Goal: Task Accomplishment & Management: Use online tool/utility

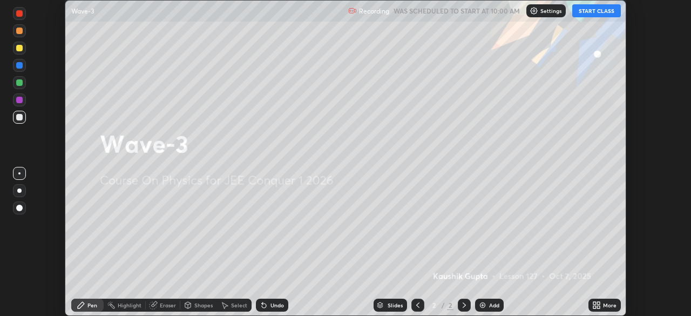
scroll to position [316, 690]
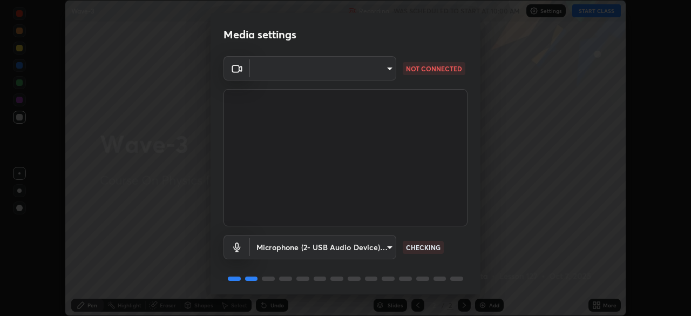
click at [357, 66] on body "Erase all Wave-3 Recording WAS SCHEDULED TO START AT 10:00 AM Settings START CL…" at bounding box center [345, 158] width 691 height 316
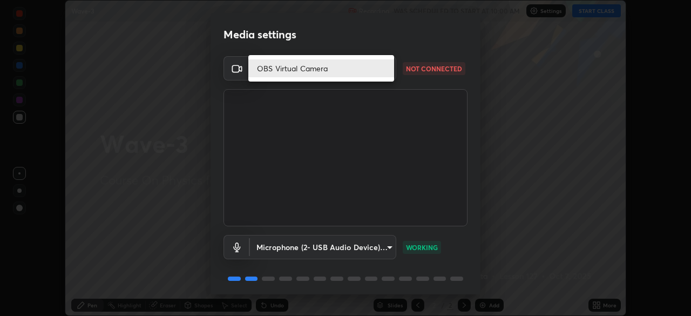
click at [325, 97] on div at bounding box center [345, 158] width 691 height 316
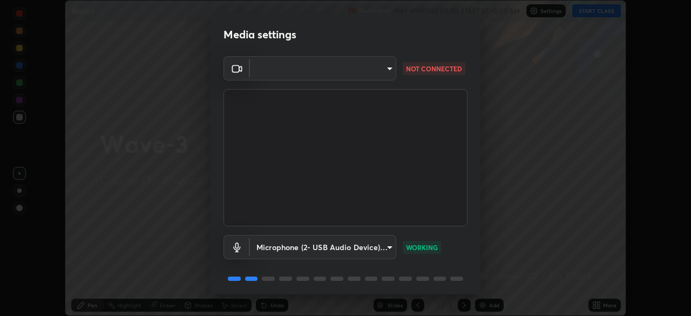
click at [345, 71] on body "Erase all Wave-3 Recording WAS SCHEDULED TO START AT 10:00 AM Settings START CL…" at bounding box center [345, 158] width 691 height 316
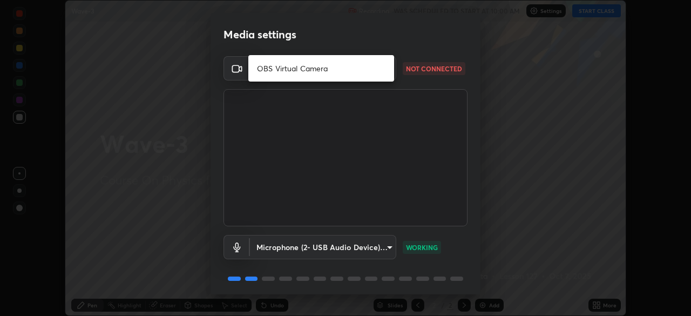
click at [347, 69] on li "OBS Virtual Camera" at bounding box center [321, 68] width 146 height 18
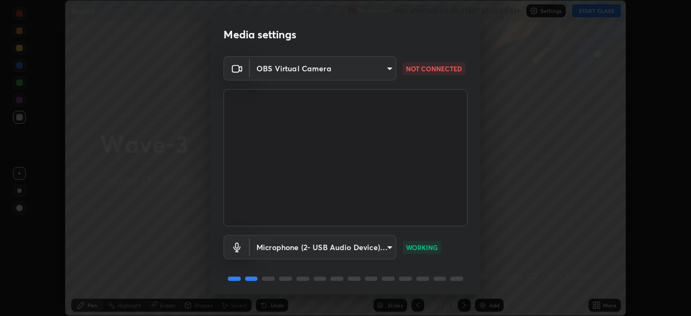
click at [350, 70] on body "Erase all Wave-3 Recording WAS SCHEDULED TO START AT 10:00 AM Settings START CL…" at bounding box center [345, 158] width 691 height 316
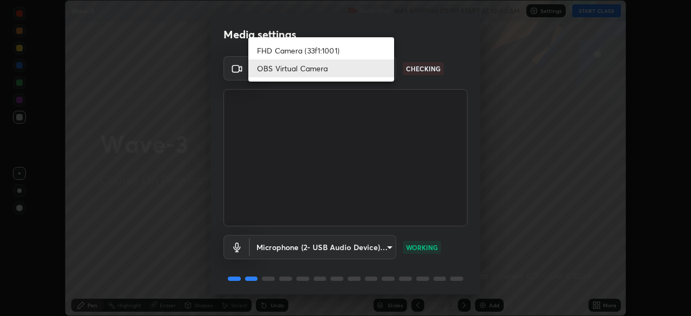
click at [346, 70] on li "OBS Virtual Camera" at bounding box center [321, 68] width 146 height 18
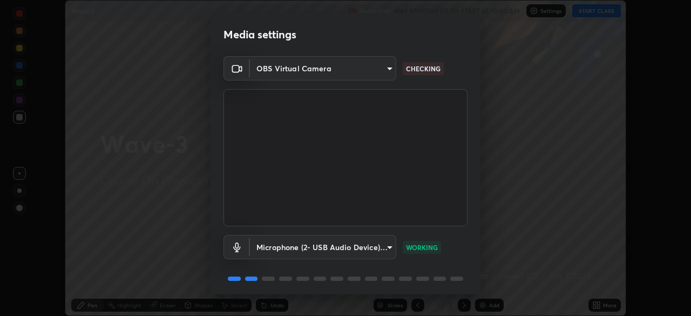
click at [346, 71] on body "Erase all Wave-3 Recording WAS SCHEDULED TO START AT 10:00 AM Settings START CL…" at bounding box center [345, 158] width 691 height 316
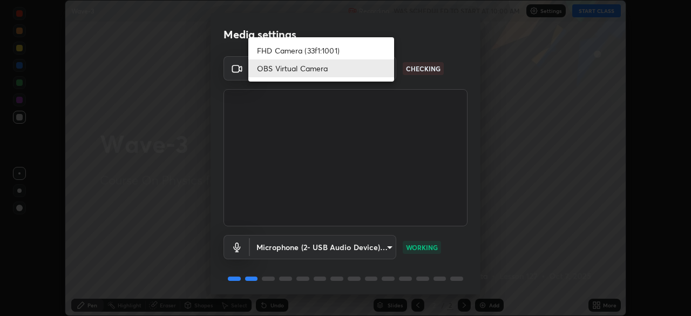
click at [345, 51] on li "FHD Camera (33f1:1001)" at bounding box center [321, 51] width 146 height 18
type input "f48c13e5ffefa82a3a3a53b1e910aea929e9a490d8fe1ee2dc1e46b43bbfa961"
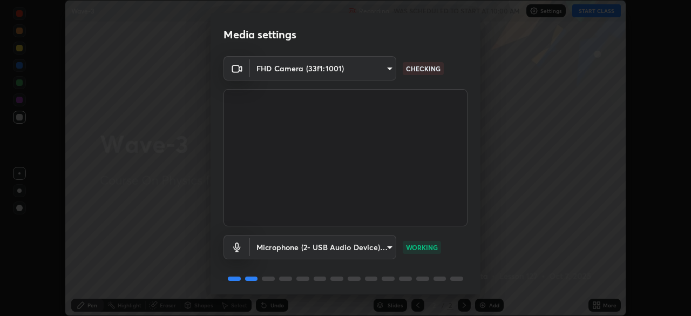
scroll to position [38, 0]
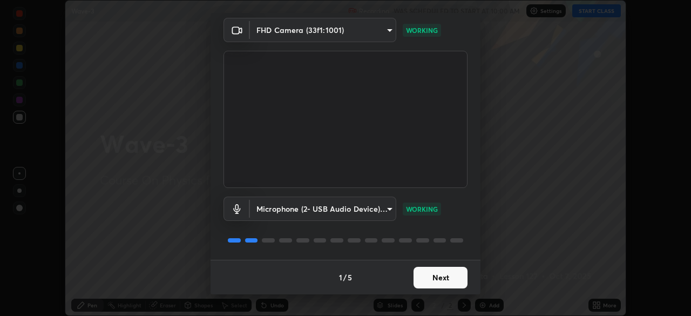
click at [448, 277] on button "Next" at bounding box center [440, 278] width 54 height 22
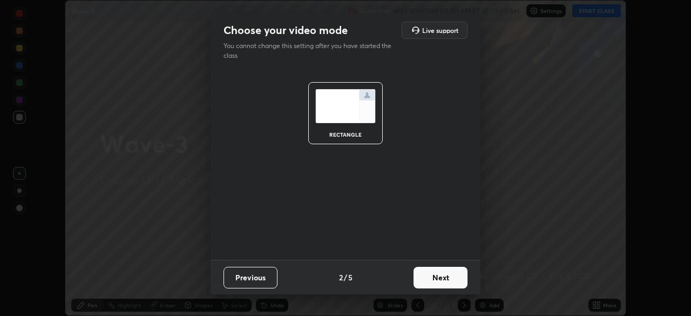
click at [450, 278] on button "Next" at bounding box center [440, 278] width 54 height 22
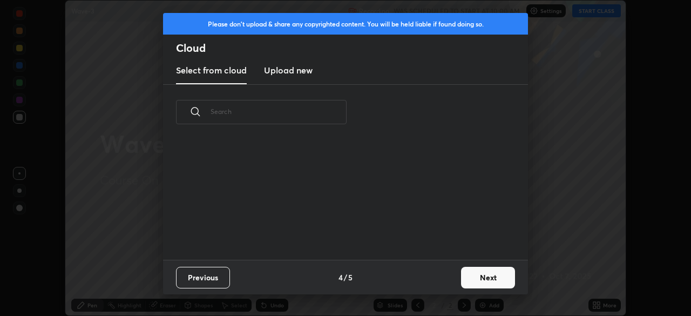
click at [462, 279] on button "Next" at bounding box center [488, 278] width 54 height 22
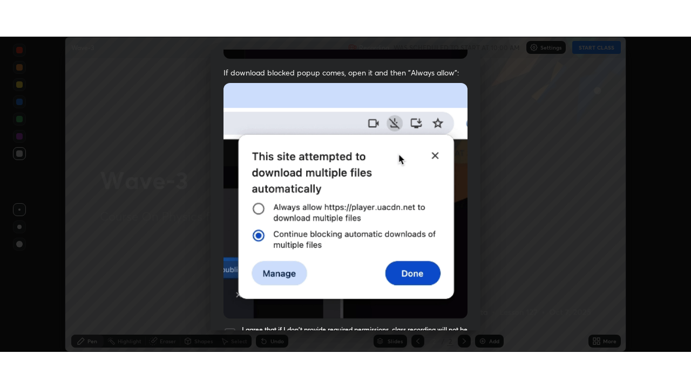
scroll to position [258, 0]
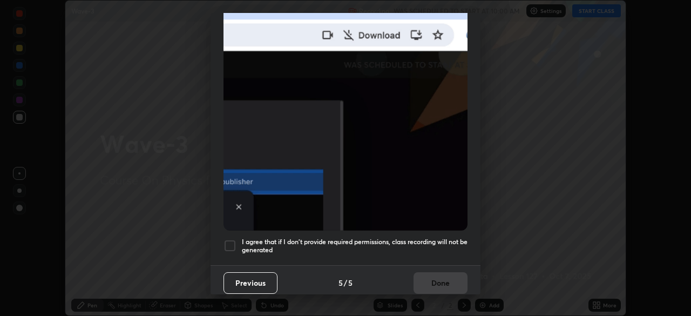
click at [391, 237] on h5 "I agree that if I don't provide required permissions, class recording will not …" at bounding box center [355, 245] width 226 height 17
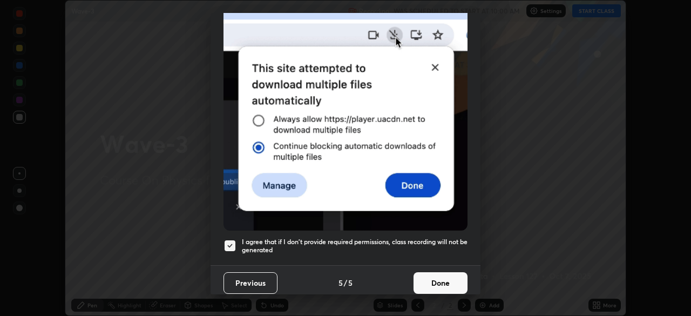
click at [441, 275] on button "Done" at bounding box center [440, 283] width 54 height 22
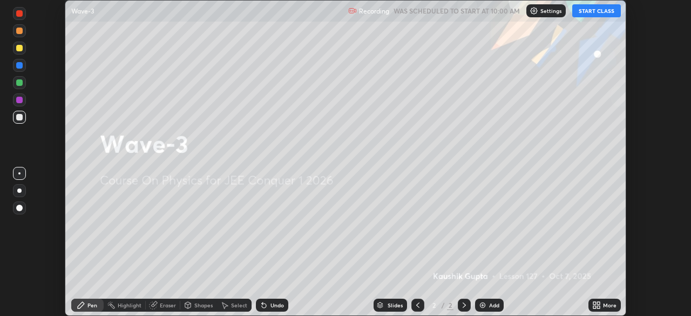
click at [598, 306] on icon at bounding box center [598, 306] width 3 height 3
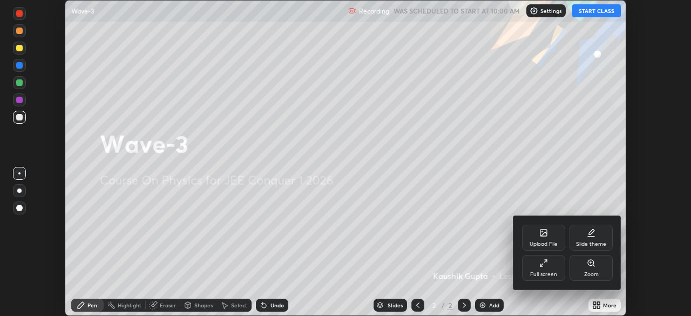
click at [540, 271] on div "Full screen" at bounding box center [543, 273] width 27 height 5
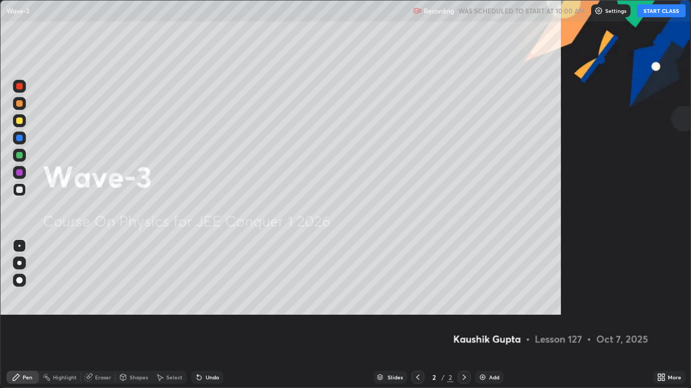
scroll to position [388, 691]
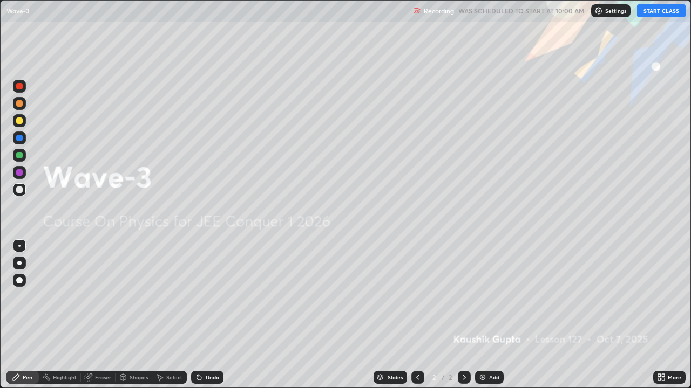
click at [661, 15] on button "START CLASS" at bounding box center [661, 10] width 49 height 13
click at [483, 315] on img at bounding box center [482, 377] width 9 height 9
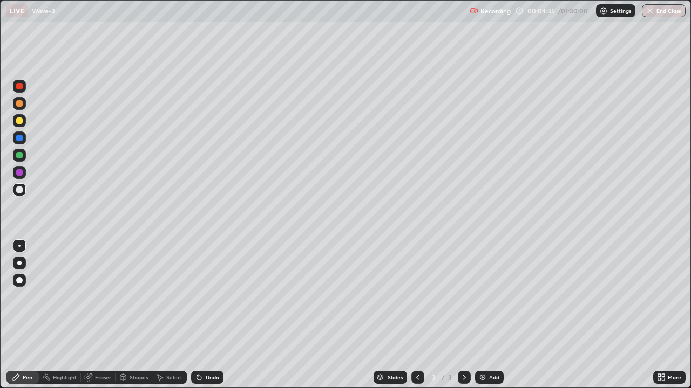
click at [21, 89] on div at bounding box center [19, 86] width 6 height 6
click at [203, 315] on div "Undo" at bounding box center [207, 377] width 32 height 13
click at [18, 105] on div at bounding box center [19, 103] width 6 height 6
click at [19, 171] on div at bounding box center [19, 172] width 6 height 6
click at [19, 158] on div at bounding box center [19, 155] width 6 height 6
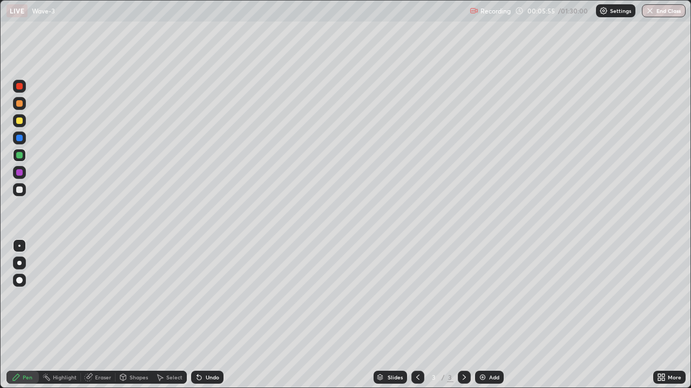
click at [19, 119] on div at bounding box center [19, 121] width 6 height 6
click at [18, 156] on div at bounding box center [19, 155] width 6 height 6
click at [197, 315] on icon at bounding box center [199, 378] width 4 height 4
click at [18, 98] on div at bounding box center [19, 103] width 13 height 13
click at [21, 85] on div at bounding box center [19, 86] width 6 height 6
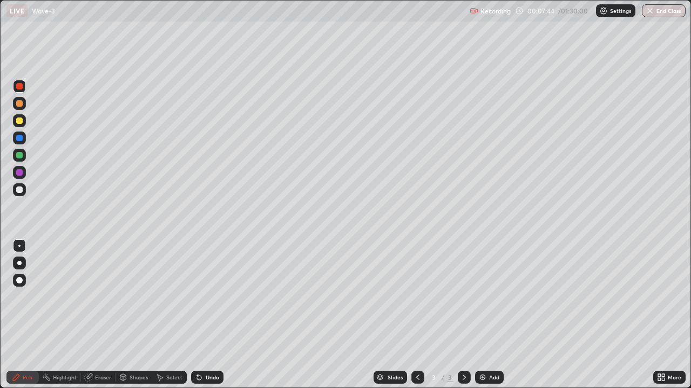
click at [0, 301] on div "Setting up your live class" at bounding box center [345, 194] width 691 height 388
click at [19, 141] on div at bounding box center [19, 138] width 6 height 6
click at [18, 189] on div at bounding box center [19, 190] width 6 height 6
click at [18, 104] on div at bounding box center [19, 103] width 6 height 6
click at [211, 315] on div "Undo" at bounding box center [212, 377] width 13 height 5
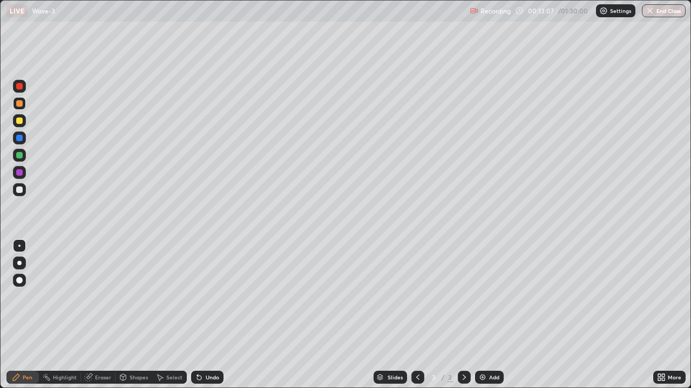
click at [490, 315] on div "Add" at bounding box center [489, 377] width 29 height 13
click at [23, 192] on div at bounding box center [19, 189] width 13 height 13
click at [134, 315] on div "Shapes" at bounding box center [133, 377] width 37 height 13
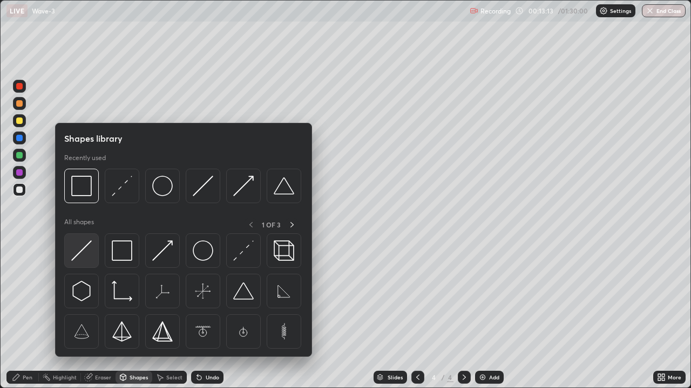
click at [84, 248] on img at bounding box center [81, 251] width 21 height 21
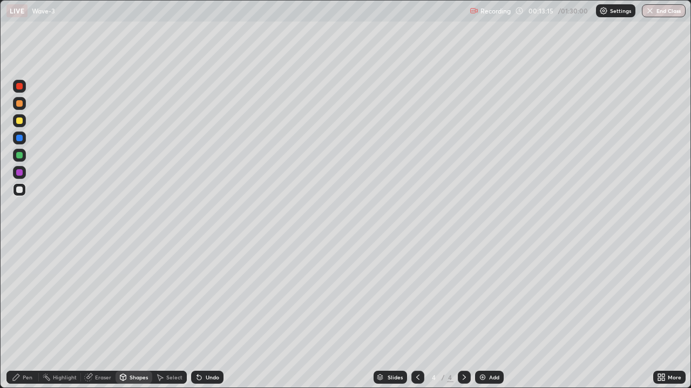
click at [29, 315] on div "Pen" at bounding box center [22, 377] width 32 height 13
click at [20, 91] on div at bounding box center [19, 86] width 13 height 13
click at [19, 103] on div at bounding box center [19, 103] width 6 height 6
click at [206, 315] on div "Undo" at bounding box center [207, 377] width 32 height 13
click at [209, 315] on div "Undo" at bounding box center [212, 377] width 13 height 5
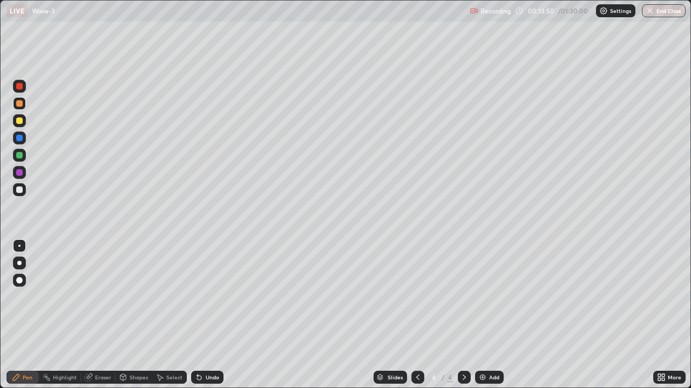
click at [123, 315] on icon at bounding box center [123, 379] width 0 height 4
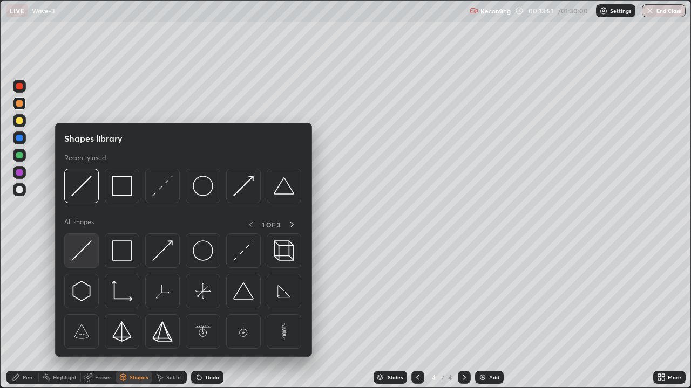
click at [76, 252] on img at bounding box center [81, 251] width 21 height 21
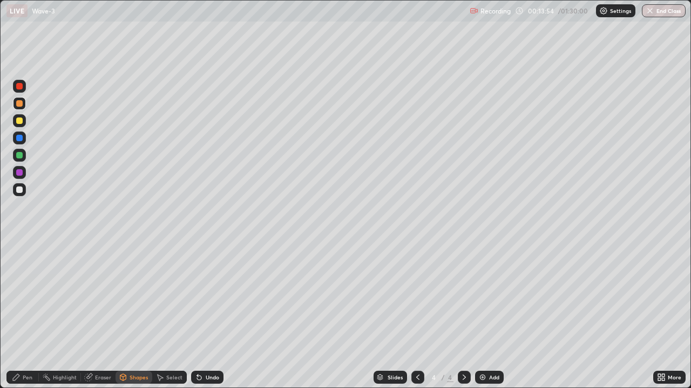
click at [23, 315] on div "Pen" at bounding box center [28, 377] width 10 height 5
click at [19, 187] on div at bounding box center [19, 190] width 6 height 6
click at [138, 315] on div "Shapes" at bounding box center [133, 377] width 37 height 13
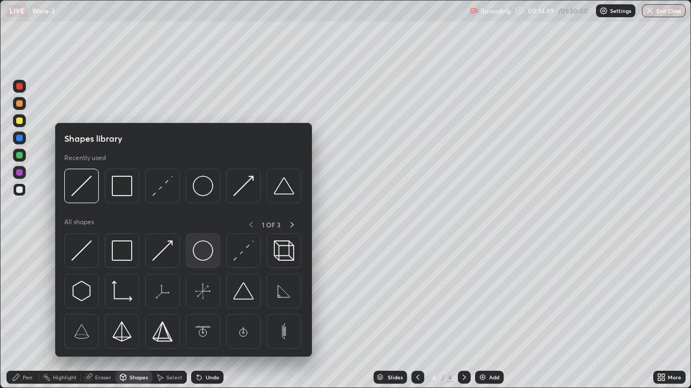
click at [208, 249] on img at bounding box center [203, 251] width 21 height 21
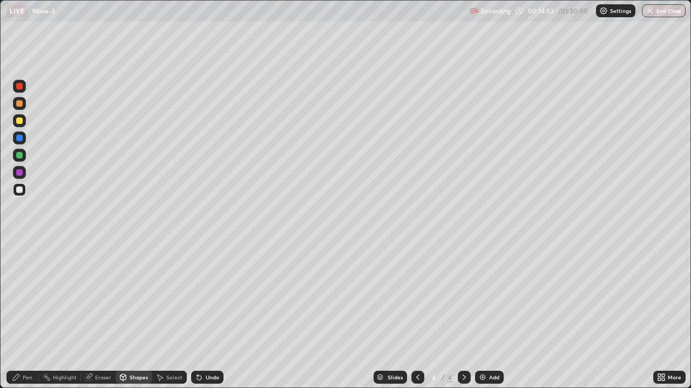
click at [21, 315] on div "Pen" at bounding box center [22, 377] width 32 height 13
click at [19, 170] on div at bounding box center [19, 172] width 6 height 6
click at [162, 315] on icon at bounding box center [159, 377] width 9 height 9
click at [165, 315] on div "Select" at bounding box center [169, 377] width 35 height 13
click at [201, 315] on icon at bounding box center [199, 377] width 9 height 9
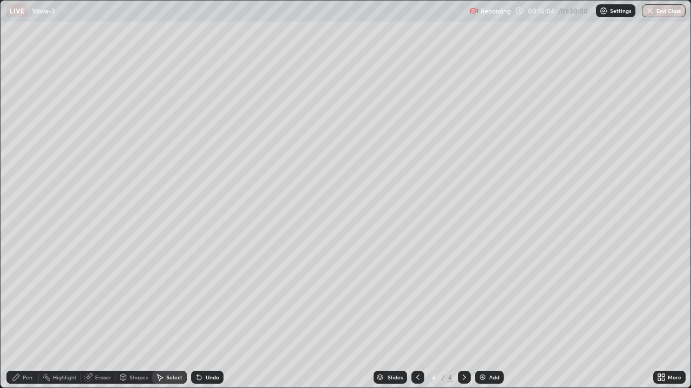
click at [197, 315] on icon at bounding box center [199, 378] width 4 height 4
click at [206, 315] on div "Undo" at bounding box center [212, 377] width 13 height 5
click at [18, 315] on icon at bounding box center [16, 377] width 9 height 9
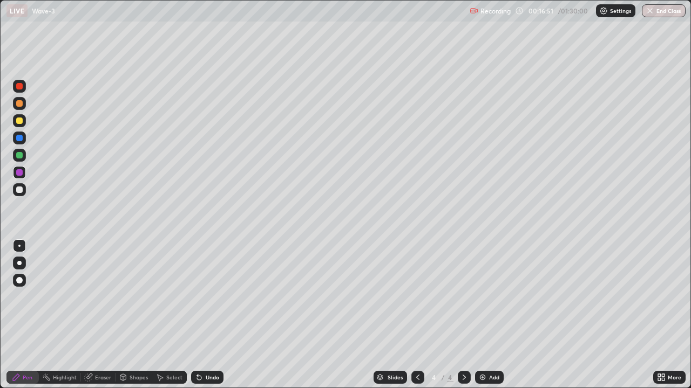
click at [25, 91] on div at bounding box center [19, 86] width 13 height 13
click at [210, 315] on div "Undo" at bounding box center [212, 377] width 13 height 5
click at [213, 315] on div "Undo" at bounding box center [207, 377] width 32 height 13
click at [216, 315] on div "Undo" at bounding box center [207, 377] width 32 height 13
click at [219, 315] on div "Undo" at bounding box center [207, 377] width 32 height 13
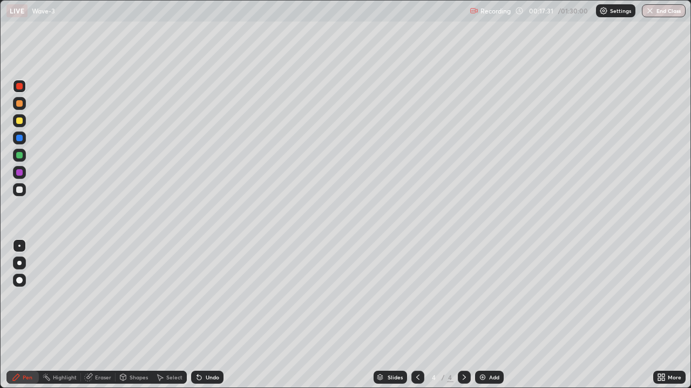
click at [216, 315] on div "Undo" at bounding box center [207, 377] width 32 height 13
click at [209, 315] on div "Undo" at bounding box center [212, 377] width 13 height 5
click at [20, 121] on div at bounding box center [19, 121] width 6 height 6
click at [486, 315] on div "Add" at bounding box center [489, 377] width 29 height 13
click at [129, 315] on div "Shapes" at bounding box center [138, 377] width 18 height 5
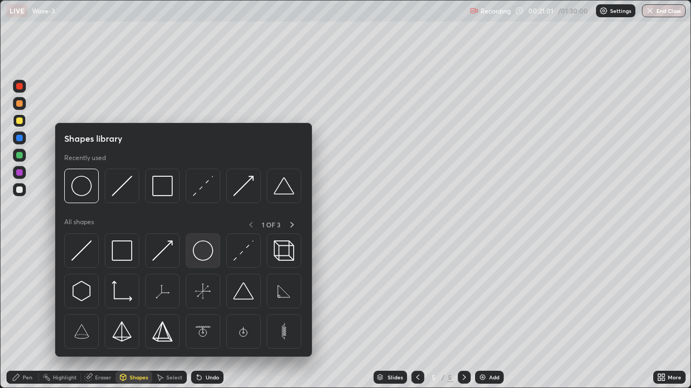
click at [197, 254] on img at bounding box center [203, 251] width 21 height 21
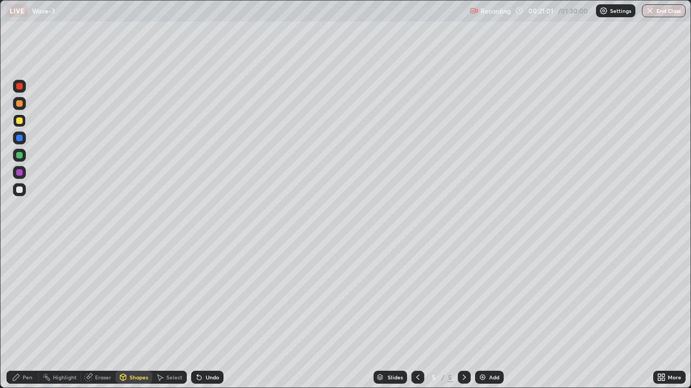
click at [19, 190] on div at bounding box center [19, 190] width 6 height 6
click at [138, 315] on div "Shapes" at bounding box center [138, 377] width 18 height 5
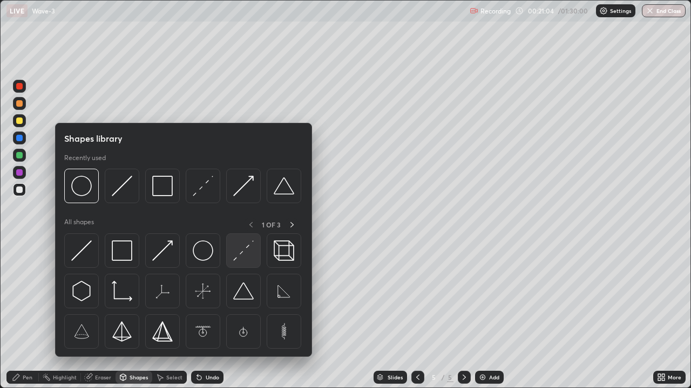
click at [239, 252] on img at bounding box center [243, 251] width 21 height 21
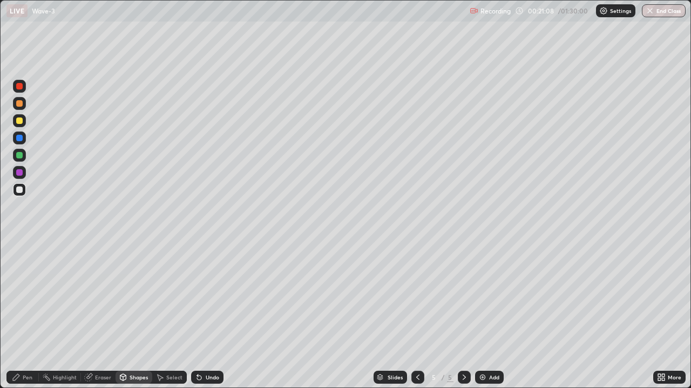
click at [19, 315] on icon at bounding box center [16, 377] width 9 height 9
click at [20, 104] on div at bounding box center [19, 103] width 6 height 6
click at [21, 86] on div at bounding box center [19, 86] width 6 height 6
click at [206, 315] on div "Undo" at bounding box center [207, 377] width 32 height 13
click at [24, 174] on div at bounding box center [19, 172] width 13 height 13
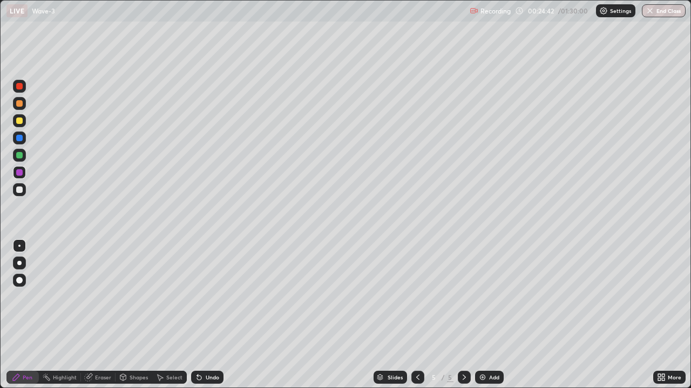
click at [213, 315] on div "Undo" at bounding box center [212, 377] width 13 height 5
click at [209, 315] on div "Undo" at bounding box center [212, 377] width 13 height 5
click at [207, 315] on div "Undo" at bounding box center [212, 377] width 13 height 5
click at [496, 315] on div "Add" at bounding box center [494, 377] width 10 height 5
click at [21, 190] on div at bounding box center [19, 190] width 6 height 6
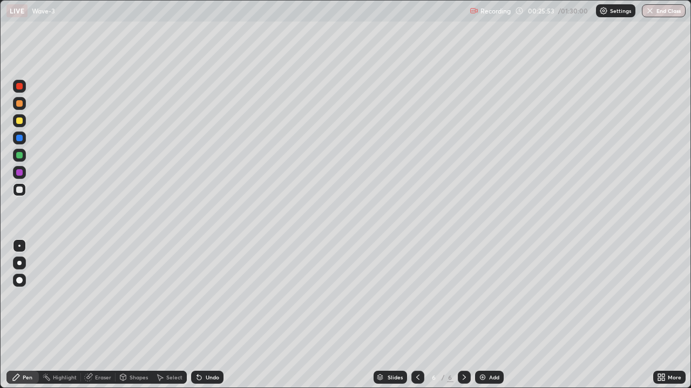
click at [18, 120] on div at bounding box center [19, 121] width 6 height 6
click at [19, 190] on div at bounding box center [19, 190] width 6 height 6
click at [205, 315] on div "Undo" at bounding box center [207, 377] width 32 height 13
click at [19, 175] on div at bounding box center [19, 172] width 6 height 6
click at [495, 315] on div "Add" at bounding box center [494, 377] width 10 height 5
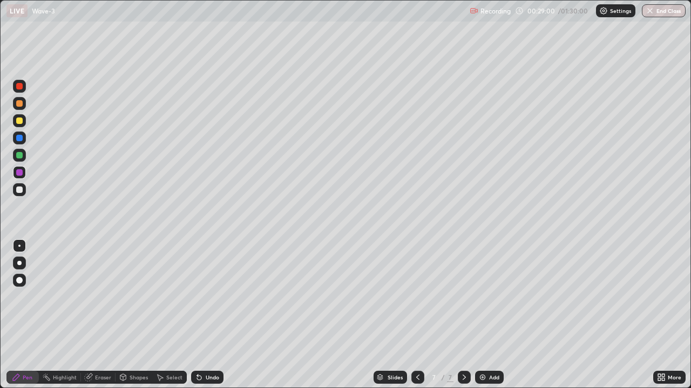
click at [19, 85] on div at bounding box center [19, 86] width 6 height 6
click at [197, 315] on icon at bounding box center [199, 378] width 4 height 4
click at [21, 156] on div at bounding box center [19, 155] width 6 height 6
click at [21, 101] on div at bounding box center [19, 103] width 6 height 6
click at [221, 315] on div "Undo" at bounding box center [207, 377] width 32 height 13
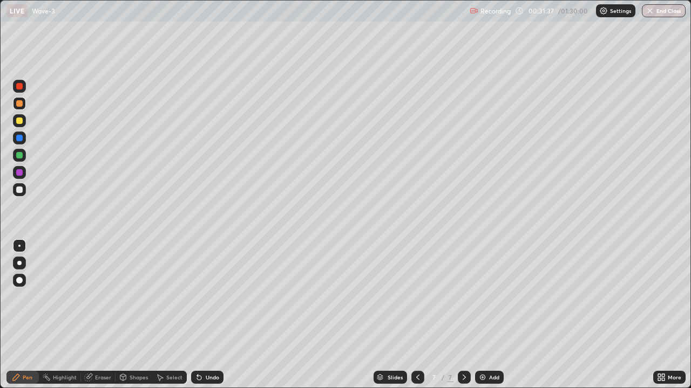
click at [22, 188] on div at bounding box center [19, 190] width 6 height 6
click at [207, 315] on div "Undo" at bounding box center [212, 377] width 13 height 5
click at [206, 315] on div "Undo" at bounding box center [212, 377] width 13 height 5
click at [203, 315] on div "Undo" at bounding box center [207, 377] width 32 height 13
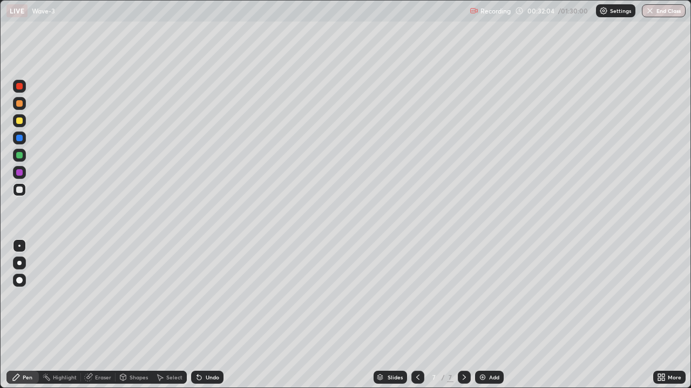
click at [203, 315] on div "Undo" at bounding box center [207, 377] width 32 height 13
click at [206, 315] on div "Undo" at bounding box center [207, 377] width 32 height 13
click at [207, 315] on div "Undo" at bounding box center [212, 377] width 13 height 5
click at [203, 315] on div "Undo" at bounding box center [207, 377] width 32 height 13
click at [199, 315] on icon at bounding box center [199, 378] width 4 height 4
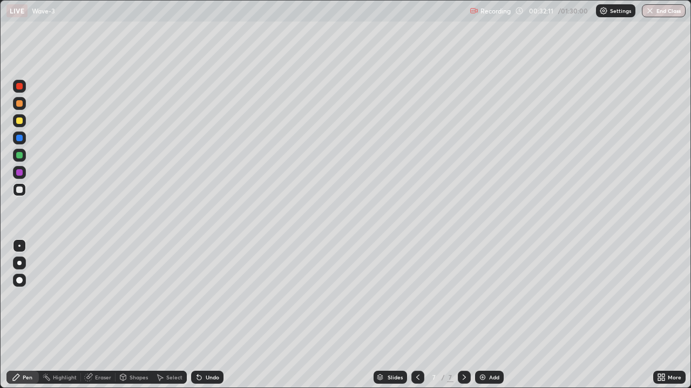
click at [197, 315] on icon at bounding box center [199, 378] width 4 height 4
click at [101, 315] on div "Eraser" at bounding box center [103, 377] width 16 height 5
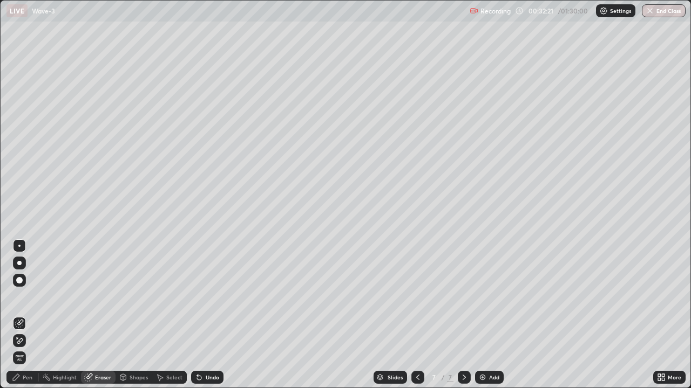
click at [27, 315] on div "Pen" at bounding box center [28, 377] width 10 height 5
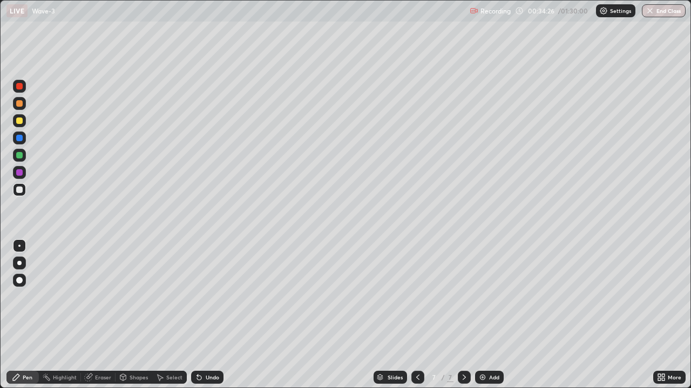
click at [95, 315] on div "Eraser" at bounding box center [103, 377] width 16 height 5
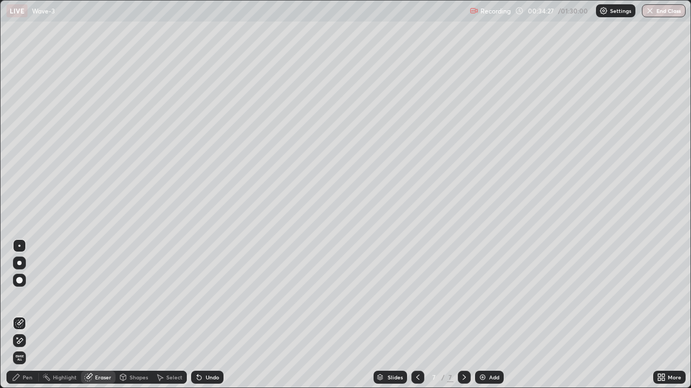
click at [28, 315] on div "Pen" at bounding box center [28, 377] width 10 height 5
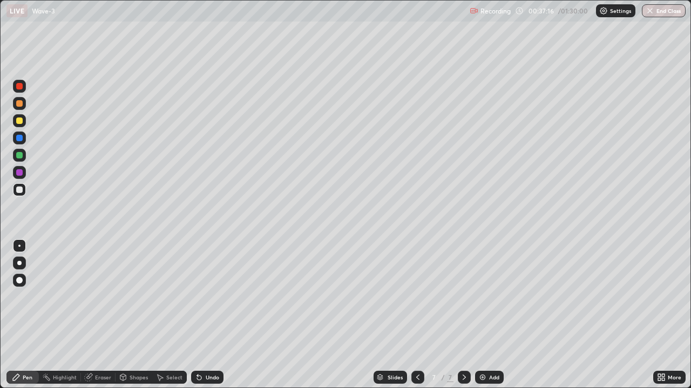
click at [30, 315] on div "Erase all" at bounding box center [19, 194] width 26 height 345
click at [21, 138] on div at bounding box center [19, 138] width 6 height 6
click at [203, 315] on div "Undo" at bounding box center [207, 377] width 32 height 13
click at [206, 315] on div "Undo" at bounding box center [212, 377] width 13 height 5
click at [23, 189] on div at bounding box center [19, 189] width 13 height 13
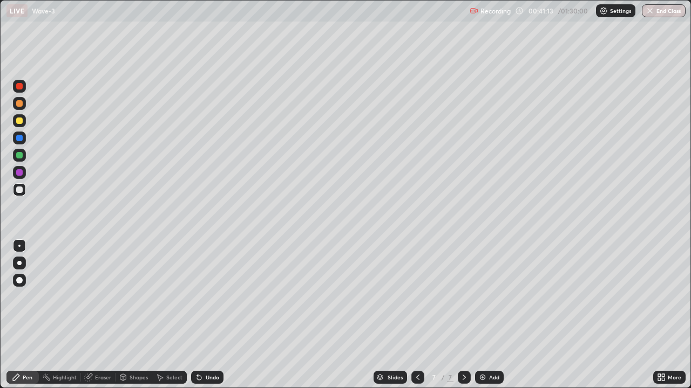
click at [89, 315] on icon at bounding box center [89, 376] width 6 height 5
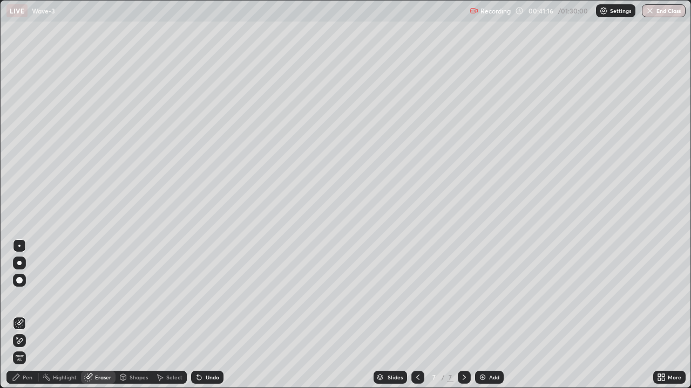
click at [24, 315] on div "Pen" at bounding box center [22, 377] width 32 height 13
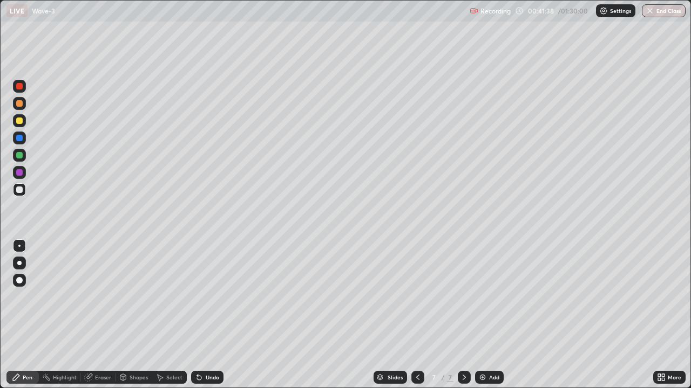
click at [388, 315] on div "Slides" at bounding box center [394, 377] width 15 height 5
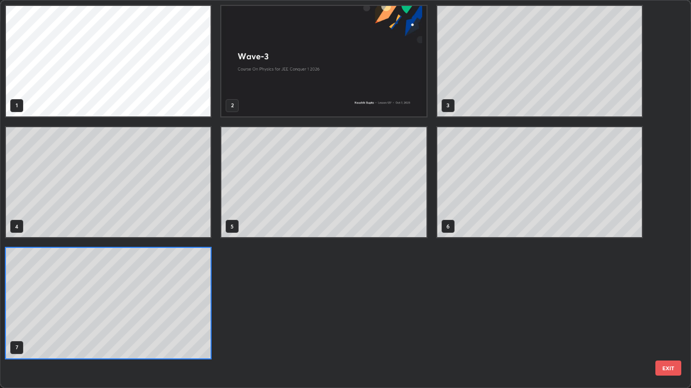
scroll to position [384, 684]
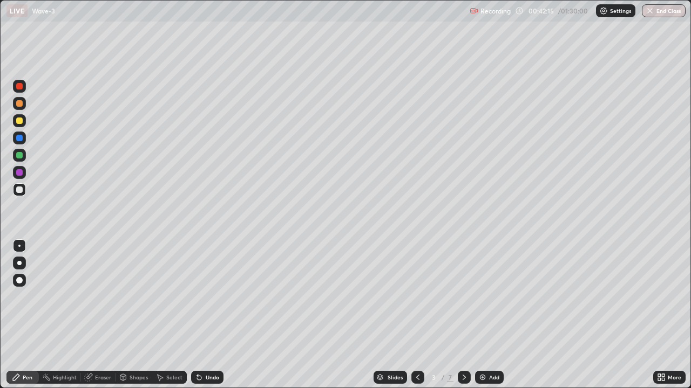
click at [461, 315] on icon at bounding box center [464, 377] width 9 height 9
click at [463, 315] on icon at bounding box center [464, 377] width 9 height 9
click at [462, 315] on icon at bounding box center [464, 377] width 9 height 9
click at [463, 315] on icon at bounding box center [463, 377] width 3 height 5
click at [493, 315] on div "Add" at bounding box center [494, 377] width 10 height 5
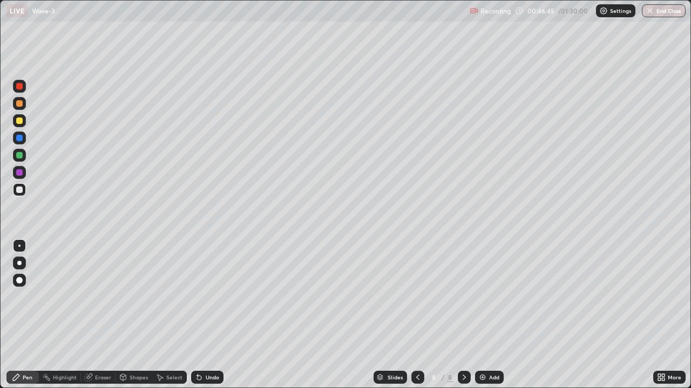
click at [22, 122] on div at bounding box center [19, 121] width 6 height 6
click at [11, 191] on div at bounding box center [19, 189] width 17 height 17
click at [19, 140] on div at bounding box center [19, 138] width 6 height 6
click at [211, 315] on div "Undo" at bounding box center [212, 377] width 13 height 5
click at [210, 315] on div "Undo" at bounding box center [207, 377] width 32 height 13
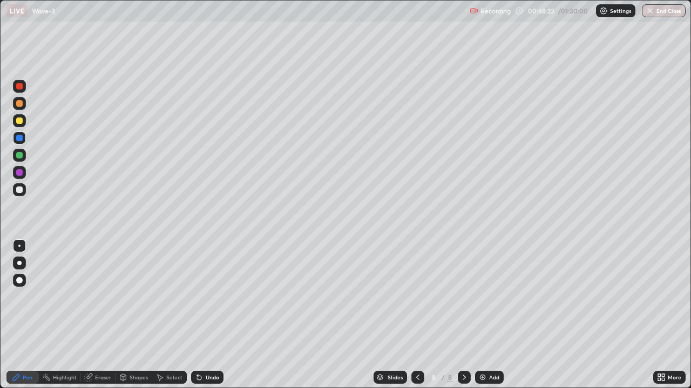
click at [211, 315] on div "Undo" at bounding box center [212, 377] width 13 height 5
click at [210, 315] on div "Undo" at bounding box center [207, 377] width 32 height 13
click at [206, 315] on div "Undo" at bounding box center [212, 377] width 13 height 5
click at [202, 315] on div "Undo" at bounding box center [207, 377] width 32 height 13
click at [206, 315] on div "Undo" at bounding box center [212, 377] width 13 height 5
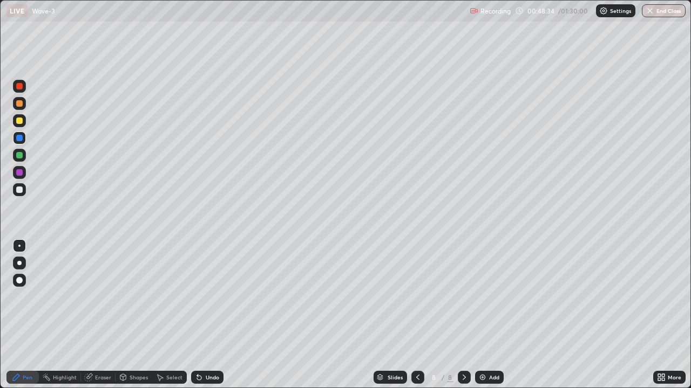
click at [204, 315] on div "Undo" at bounding box center [207, 377] width 32 height 13
click at [202, 315] on div "Undo" at bounding box center [207, 377] width 32 height 13
click at [203, 315] on div "Undo" at bounding box center [207, 377] width 32 height 13
click at [206, 315] on div "Undo" at bounding box center [212, 377] width 13 height 5
click at [209, 315] on div "Undo" at bounding box center [207, 377] width 32 height 13
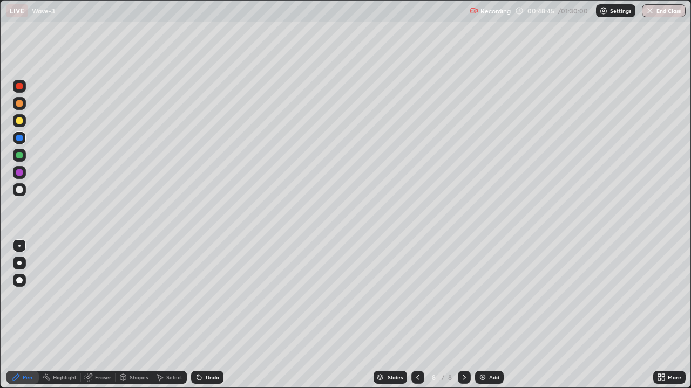
click at [212, 315] on div "Undo" at bounding box center [212, 377] width 13 height 5
click at [209, 315] on div "Undo" at bounding box center [207, 377] width 32 height 13
click at [213, 315] on div "Undo" at bounding box center [207, 377] width 32 height 13
click at [216, 315] on div "Undo" at bounding box center [207, 377] width 32 height 13
click at [219, 315] on div "Undo" at bounding box center [207, 377] width 32 height 13
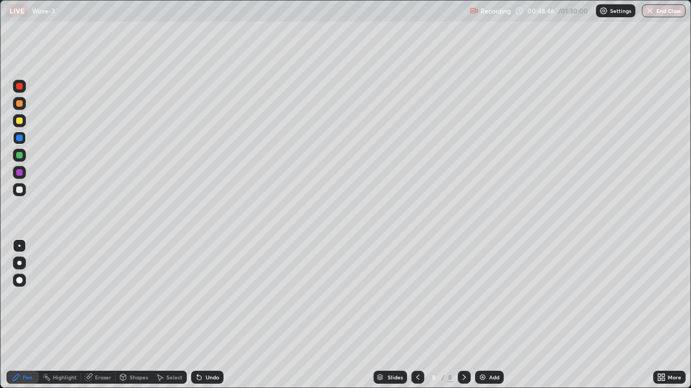
click at [220, 315] on div "Undo" at bounding box center [207, 377] width 32 height 13
click at [219, 315] on div "Undo" at bounding box center [207, 377] width 32 height 13
click at [218, 315] on div "Undo" at bounding box center [207, 377] width 32 height 13
click at [219, 315] on div "Undo" at bounding box center [207, 377] width 32 height 13
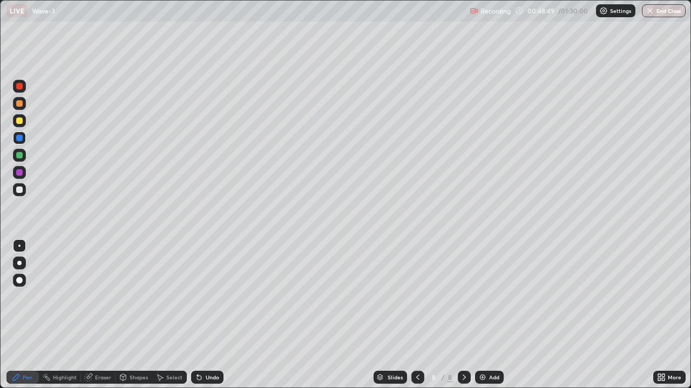
click at [217, 315] on div "Undo" at bounding box center [212, 377] width 13 height 5
click at [215, 315] on div "Undo" at bounding box center [212, 377] width 13 height 5
click at [213, 315] on div "Undo" at bounding box center [207, 377] width 32 height 13
click at [213, 315] on div "Undo" at bounding box center [212, 377] width 13 height 5
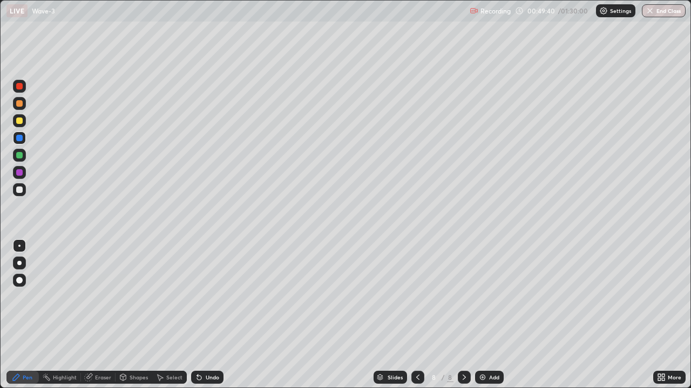
click at [206, 315] on div "Undo" at bounding box center [212, 377] width 13 height 5
click at [207, 315] on div "Undo" at bounding box center [212, 377] width 13 height 5
click at [210, 315] on div "Undo" at bounding box center [207, 377] width 32 height 13
click at [213, 315] on div "Undo" at bounding box center [207, 377] width 32 height 13
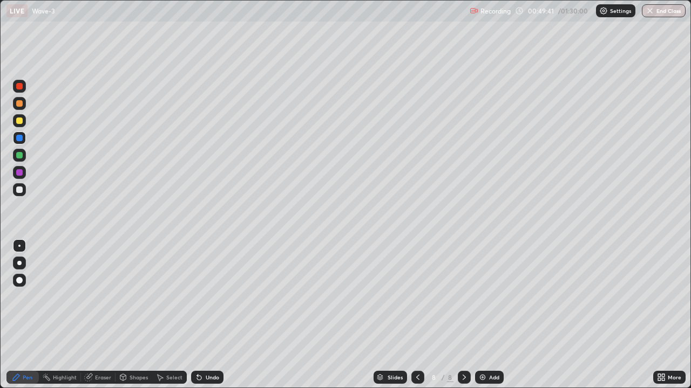
click at [215, 315] on div "Undo" at bounding box center [212, 377] width 13 height 5
click at [216, 315] on div "Undo" at bounding box center [212, 377] width 13 height 5
click at [215, 315] on div "Undo" at bounding box center [212, 377] width 13 height 5
click at [217, 315] on div "Undo" at bounding box center [212, 377] width 13 height 5
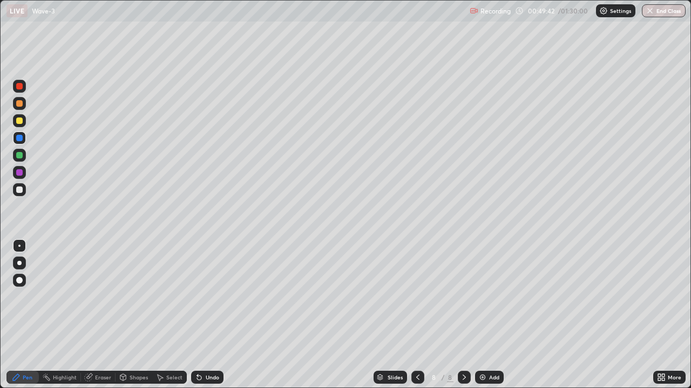
click at [218, 315] on div "Undo" at bounding box center [207, 377] width 32 height 13
click at [217, 315] on div "Undo" at bounding box center [212, 377] width 13 height 5
click at [215, 315] on div "Undo" at bounding box center [207, 377] width 32 height 13
click at [216, 315] on div "Undo" at bounding box center [207, 377] width 32 height 13
click at [214, 315] on div "Undo" at bounding box center [207, 377] width 32 height 13
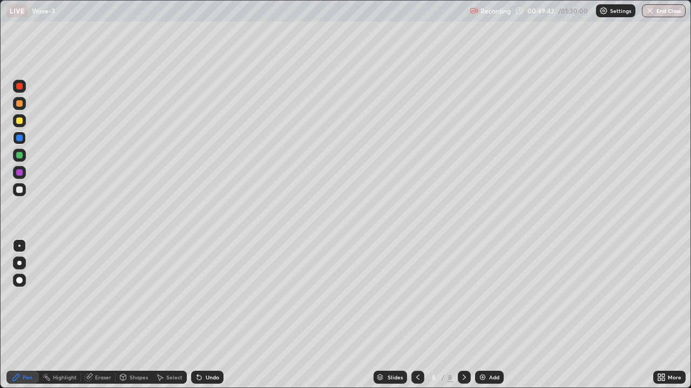
click at [215, 315] on div "Undo" at bounding box center [207, 377] width 32 height 13
click at [215, 315] on div "Undo" at bounding box center [212, 377] width 13 height 5
click at [214, 315] on div "Undo" at bounding box center [212, 377] width 13 height 5
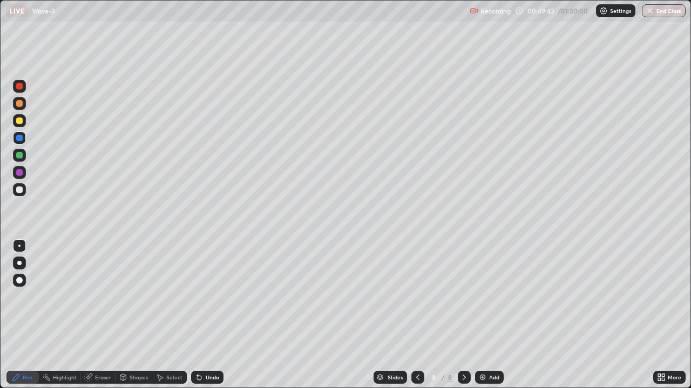
click at [214, 315] on div "Undo" at bounding box center [212, 377] width 13 height 5
click at [213, 315] on div "Undo" at bounding box center [207, 377] width 32 height 13
click at [212, 315] on div "Undo" at bounding box center [207, 377] width 32 height 13
click at [203, 315] on div "Undo" at bounding box center [207, 377] width 32 height 13
click at [206, 315] on div "Undo" at bounding box center [212, 377] width 13 height 5
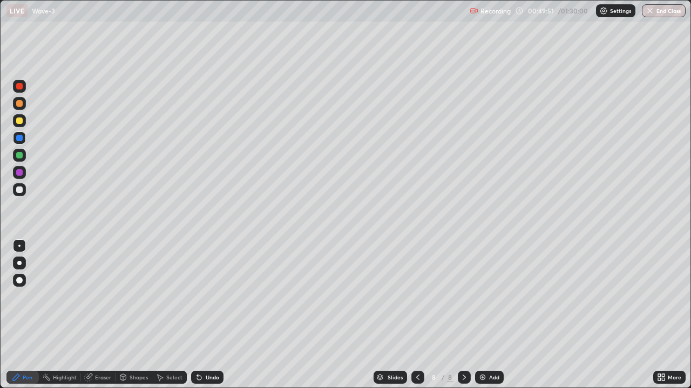
click at [202, 315] on div "Undo" at bounding box center [207, 377] width 32 height 13
click at [201, 315] on icon at bounding box center [199, 377] width 9 height 9
click at [211, 315] on div "Undo" at bounding box center [212, 377] width 13 height 5
click at [17, 85] on div at bounding box center [19, 86] width 6 height 6
click at [206, 315] on div "Undo" at bounding box center [212, 377] width 13 height 5
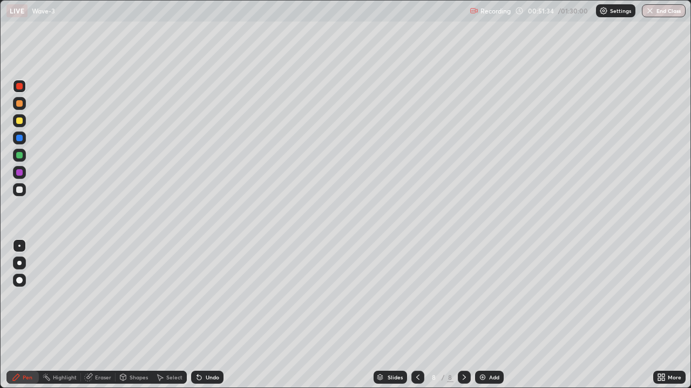
click at [202, 315] on div "Undo" at bounding box center [207, 377] width 32 height 13
click at [203, 315] on div "Undo" at bounding box center [207, 377] width 32 height 13
click at [199, 315] on icon at bounding box center [199, 378] width 4 height 4
click at [195, 315] on div "Undo" at bounding box center [207, 377] width 32 height 13
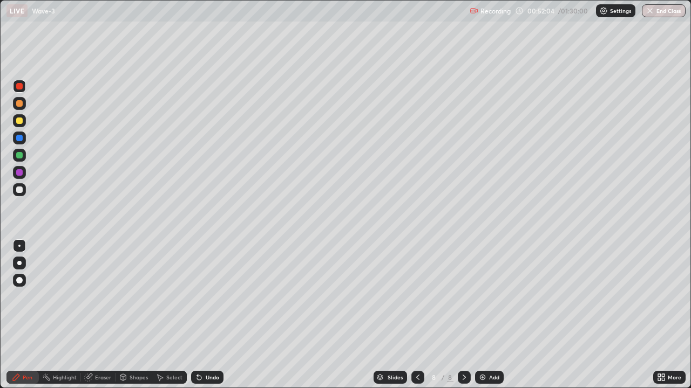
click at [197, 315] on div "Undo" at bounding box center [207, 377] width 32 height 13
click at [199, 315] on div "Undo" at bounding box center [207, 377] width 32 height 13
click at [211, 315] on div "Undo" at bounding box center [212, 377] width 13 height 5
click at [209, 315] on div "Undo" at bounding box center [212, 377] width 13 height 5
click at [208, 315] on div "Undo" at bounding box center [212, 377] width 13 height 5
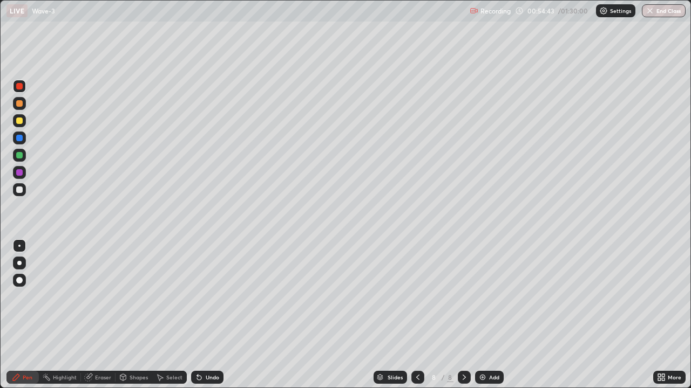
click at [210, 315] on div "Undo" at bounding box center [212, 377] width 13 height 5
click at [209, 315] on div "Undo" at bounding box center [207, 377] width 32 height 13
click at [213, 315] on div "Undo" at bounding box center [207, 377] width 32 height 13
click at [18, 173] on div at bounding box center [19, 172] width 6 height 6
click at [202, 315] on div "Undo" at bounding box center [207, 377] width 32 height 13
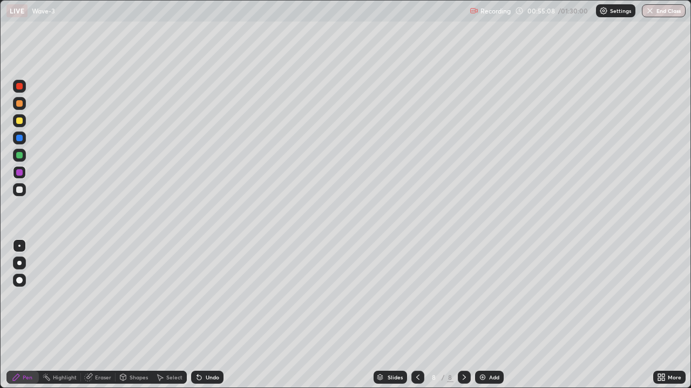
click at [206, 315] on div "Undo" at bounding box center [212, 377] width 13 height 5
click at [211, 315] on div "Undo" at bounding box center [207, 377] width 32 height 13
click at [486, 315] on div "Add" at bounding box center [489, 377] width 29 height 13
click at [18, 85] on div at bounding box center [19, 86] width 6 height 6
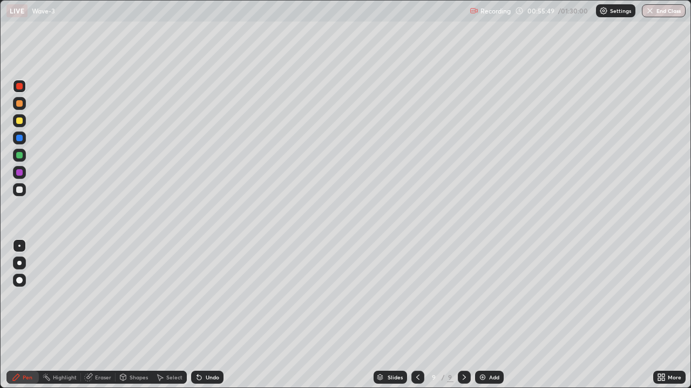
click at [203, 315] on div "Undo" at bounding box center [207, 377] width 32 height 13
click at [204, 315] on div "Undo" at bounding box center [207, 377] width 32 height 13
click at [203, 315] on div "Undo" at bounding box center [207, 377] width 32 height 13
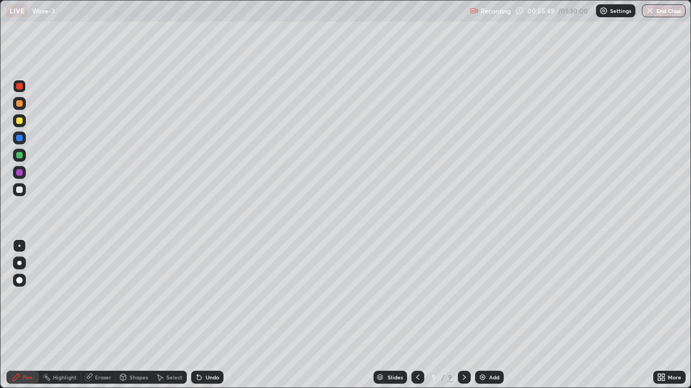
click at [206, 315] on div "Undo" at bounding box center [212, 377] width 13 height 5
click at [208, 315] on div "Undo" at bounding box center [207, 377] width 32 height 13
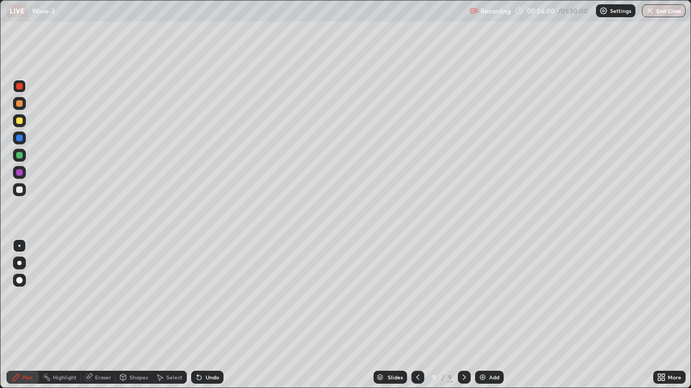
click at [21, 104] on div at bounding box center [19, 103] width 6 height 6
click at [197, 315] on icon at bounding box center [197, 375] width 1 height 1
click at [18, 154] on div at bounding box center [19, 155] width 6 height 6
click at [197, 315] on icon at bounding box center [197, 375] width 1 height 1
click at [17, 188] on div at bounding box center [19, 190] width 6 height 6
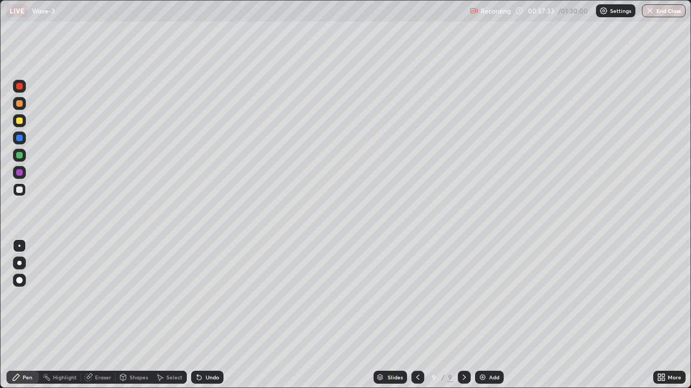
click at [21, 155] on div at bounding box center [19, 155] width 6 height 6
click at [20, 138] on div at bounding box center [19, 138] width 6 height 6
click at [206, 315] on div "Undo" at bounding box center [212, 377] width 13 height 5
click at [207, 315] on div "Undo" at bounding box center [207, 377] width 32 height 13
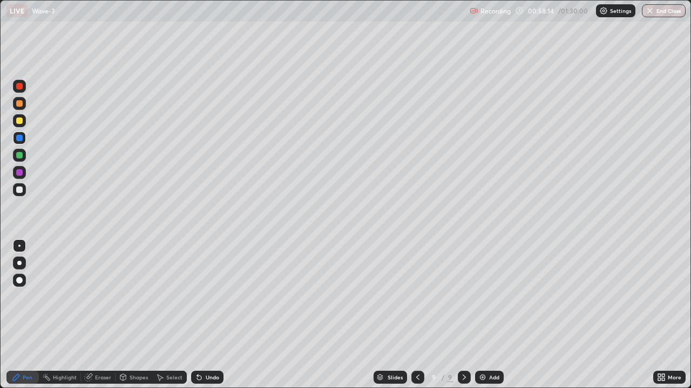
click at [208, 315] on div "Undo" at bounding box center [212, 377] width 13 height 5
click at [20, 190] on div at bounding box center [19, 190] width 6 height 6
click at [195, 315] on icon at bounding box center [199, 377] width 9 height 9
click at [17, 139] on div at bounding box center [19, 138] width 6 height 6
click at [199, 315] on icon at bounding box center [199, 377] width 9 height 9
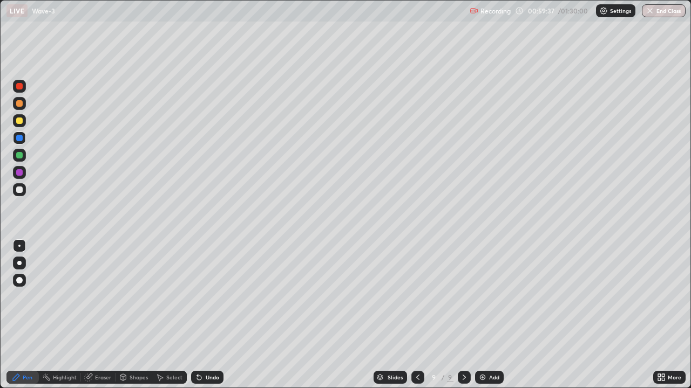
click at [199, 315] on icon at bounding box center [199, 378] width 4 height 4
click at [198, 315] on icon at bounding box center [199, 378] width 4 height 4
click at [21, 188] on div at bounding box center [19, 190] width 6 height 6
click at [202, 315] on div "Undo" at bounding box center [207, 377] width 32 height 13
click at [203, 315] on div "Undo" at bounding box center [207, 377] width 32 height 13
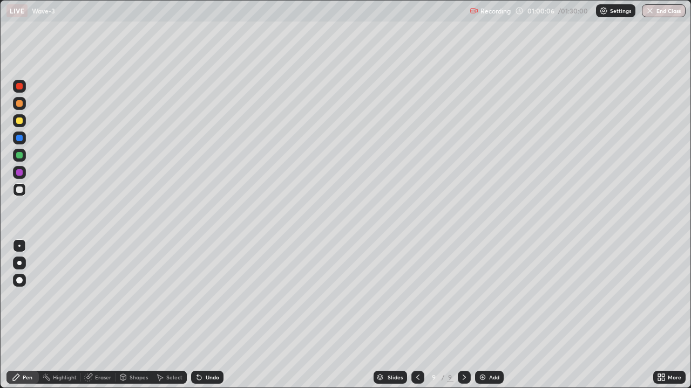
click at [18, 122] on div at bounding box center [19, 121] width 6 height 6
click at [210, 315] on div "Undo" at bounding box center [212, 377] width 13 height 5
click at [206, 315] on div "Undo" at bounding box center [212, 377] width 13 height 5
click at [197, 315] on icon at bounding box center [197, 375] width 1 height 1
click at [209, 315] on div "Undo" at bounding box center [212, 377] width 13 height 5
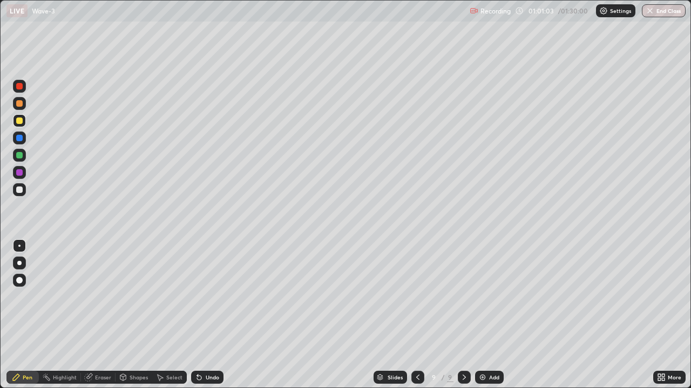
click at [203, 315] on div "Undo" at bounding box center [207, 377] width 32 height 13
click at [18, 187] on div at bounding box center [19, 190] width 6 height 6
click at [208, 315] on div "Undo" at bounding box center [212, 377] width 13 height 5
click at [206, 315] on div "Undo" at bounding box center [212, 377] width 13 height 5
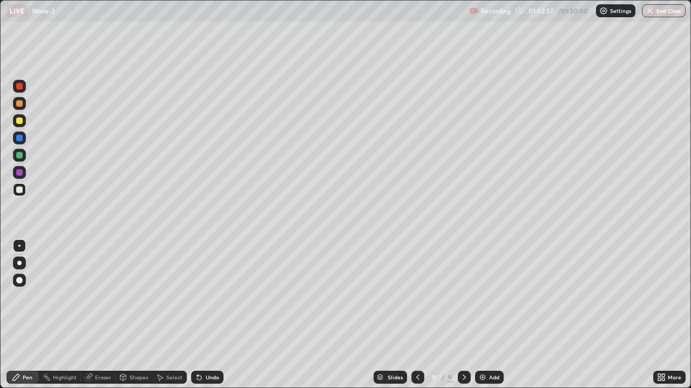
click at [206, 315] on div "Undo" at bounding box center [212, 377] width 13 height 5
click at [202, 315] on div "Undo" at bounding box center [207, 377] width 32 height 13
click at [206, 315] on div "Undo" at bounding box center [212, 377] width 13 height 5
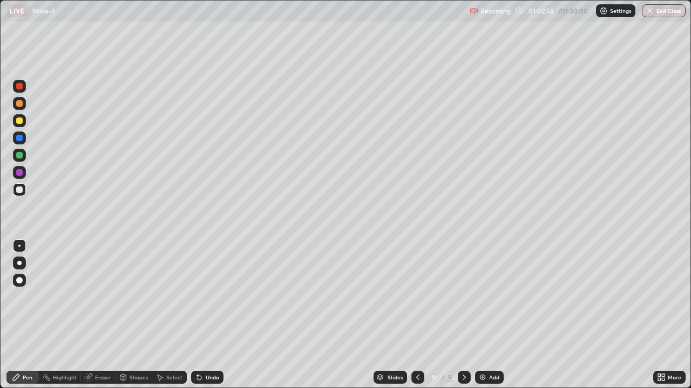
click at [202, 315] on div "Undo" at bounding box center [207, 377] width 32 height 13
click at [204, 315] on div "Undo" at bounding box center [207, 377] width 32 height 13
click at [207, 315] on div "Undo" at bounding box center [207, 377] width 32 height 13
click at [210, 315] on div "Undo" at bounding box center [207, 377] width 32 height 13
click at [211, 315] on div "Undo" at bounding box center [207, 377] width 32 height 13
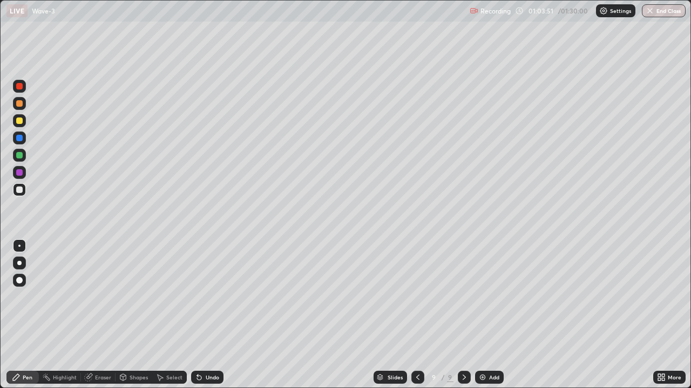
click at [210, 315] on div "Undo" at bounding box center [207, 377] width 32 height 13
click at [210, 315] on div "Undo" at bounding box center [212, 377] width 13 height 5
click at [208, 315] on div "Undo" at bounding box center [212, 377] width 13 height 5
click at [209, 315] on div "Undo" at bounding box center [207, 377] width 32 height 13
click at [207, 315] on div "Undo" at bounding box center [207, 377] width 32 height 13
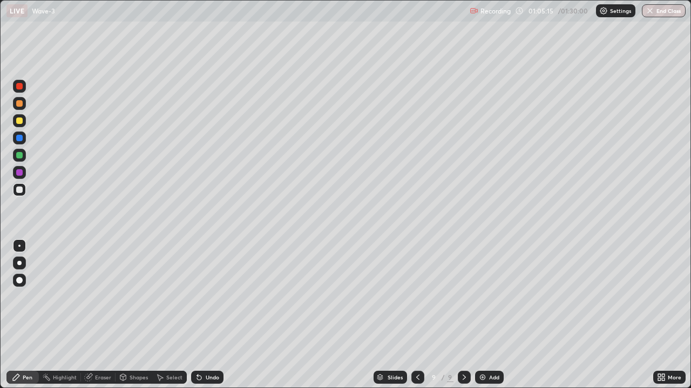
click at [18, 90] on div at bounding box center [19, 86] width 13 height 13
click at [204, 315] on div "Undo" at bounding box center [207, 377] width 32 height 13
click at [206, 315] on div "Undo" at bounding box center [207, 377] width 32 height 13
click at [207, 315] on div "Undo" at bounding box center [212, 377] width 13 height 5
click at [209, 315] on div "Undo" at bounding box center [207, 377] width 32 height 13
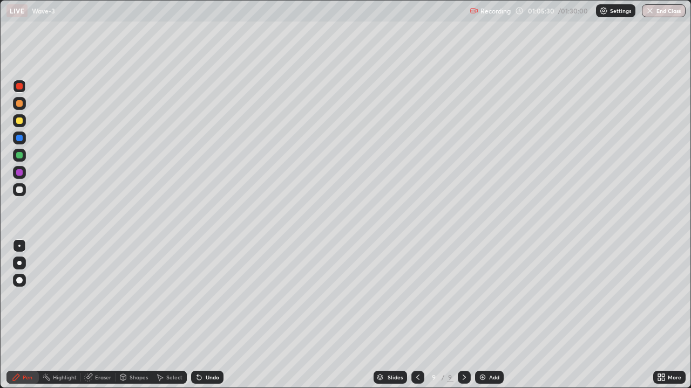
click at [210, 315] on div "Undo" at bounding box center [207, 377] width 32 height 13
click at [209, 315] on div "Undo" at bounding box center [207, 377] width 32 height 13
click at [211, 315] on div "Undo" at bounding box center [207, 377] width 32 height 13
click at [495, 315] on div "Add" at bounding box center [494, 377] width 10 height 5
click at [24, 194] on div at bounding box center [19, 189] width 13 height 13
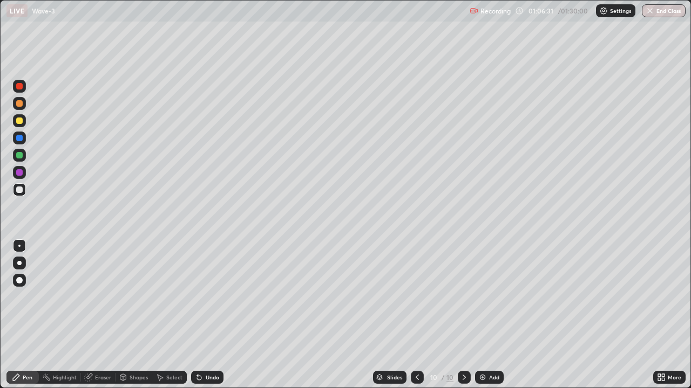
click at [22, 86] on div at bounding box center [19, 86] width 6 height 6
click at [17, 188] on div at bounding box center [19, 190] width 6 height 6
click at [19, 121] on div at bounding box center [19, 121] width 6 height 6
click at [197, 315] on icon at bounding box center [197, 375] width 1 height 1
click at [207, 315] on div "Undo" at bounding box center [207, 377] width 32 height 13
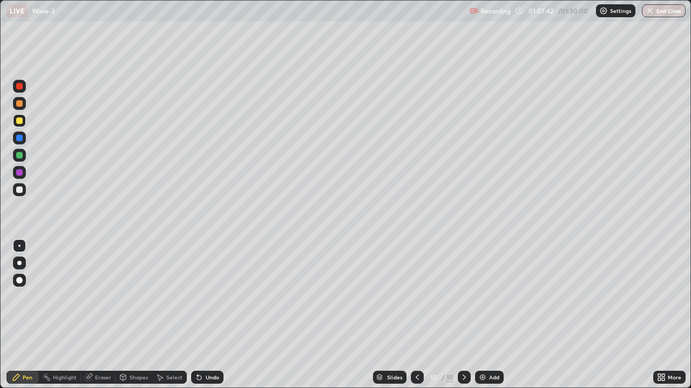
click at [204, 315] on div "Undo" at bounding box center [207, 377] width 32 height 13
click at [203, 315] on div "Undo" at bounding box center [207, 377] width 32 height 13
click at [21, 87] on div at bounding box center [19, 86] width 6 height 6
click at [417, 315] on icon at bounding box center [417, 377] width 9 height 9
click at [484, 315] on div "Add" at bounding box center [489, 377] width 29 height 13
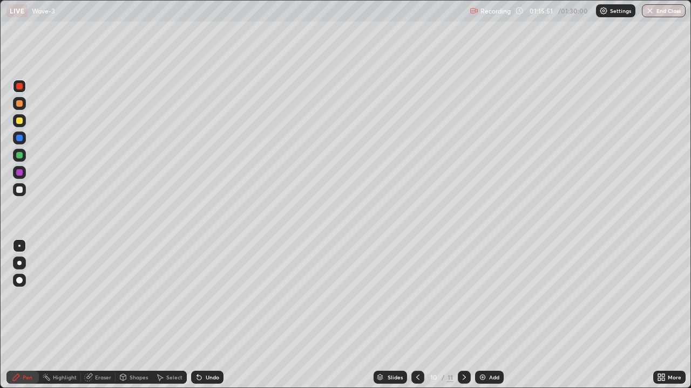
click at [417, 315] on icon at bounding box center [417, 377] width 3 height 5
click at [461, 315] on icon at bounding box center [464, 377] width 9 height 9
click at [462, 315] on icon at bounding box center [464, 377] width 9 height 9
click at [487, 315] on div "Add" at bounding box center [489, 377] width 29 height 13
click at [19, 191] on div at bounding box center [19, 190] width 6 height 6
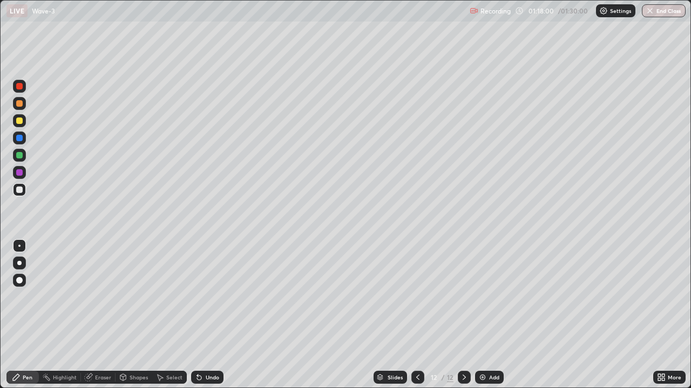
click at [18, 141] on div at bounding box center [19, 138] width 6 height 6
click at [120, 315] on icon at bounding box center [123, 377] width 6 height 6
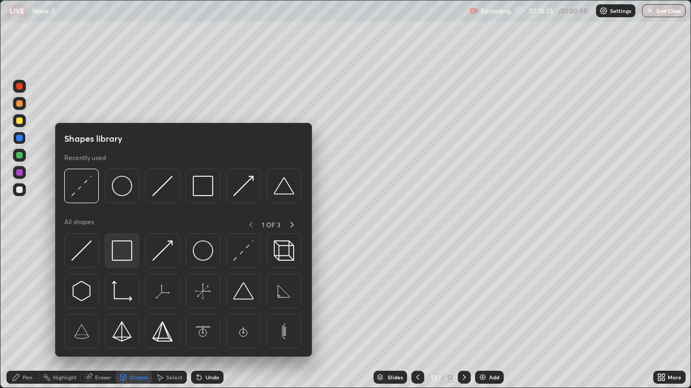
click at [111, 251] on div at bounding box center [122, 251] width 35 height 35
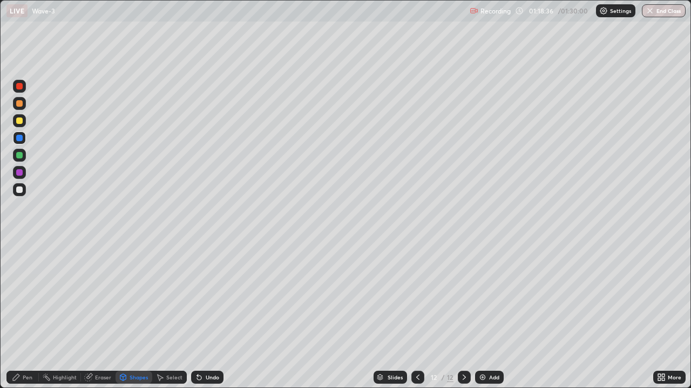
click at [21, 186] on div at bounding box center [19, 189] width 13 height 13
click at [203, 315] on div "Undo" at bounding box center [207, 377] width 32 height 13
click at [24, 315] on div "Pen" at bounding box center [28, 377] width 10 height 5
click at [19, 191] on div at bounding box center [19, 190] width 6 height 6
click at [22, 121] on div at bounding box center [19, 121] width 6 height 6
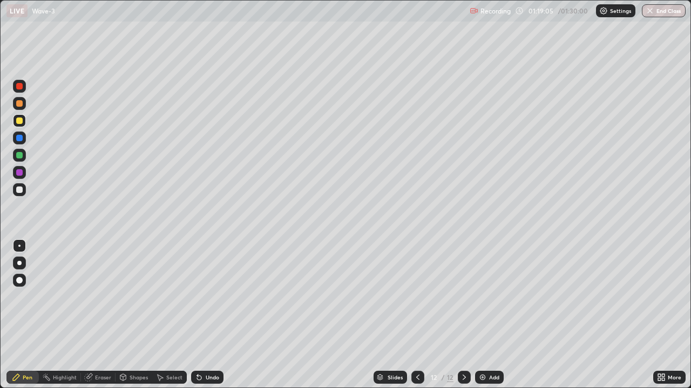
click at [216, 315] on div "Undo" at bounding box center [212, 377] width 13 height 5
click at [220, 315] on div "Undo" at bounding box center [207, 377] width 32 height 13
click at [203, 315] on div "Undo" at bounding box center [207, 377] width 32 height 13
click at [211, 315] on div "Undo" at bounding box center [212, 377] width 13 height 5
click at [18, 155] on div at bounding box center [19, 155] width 6 height 6
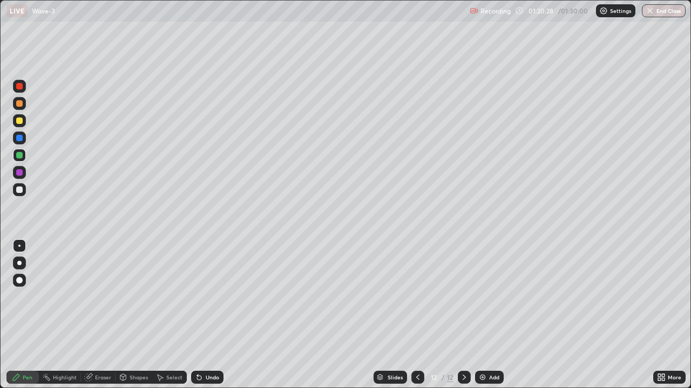
click at [21, 173] on div at bounding box center [19, 172] width 6 height 6
click at [197, 315] on icon at bounding box center [199, 378] width 4 height 4
click at [20, 124] on div at bounding box center [19, 121] width 6 height 6
click at [489, 315] on div "Add" at bounding box center [494, 377] width 10 height 5
click at [25, 192] on div at bounding box center [19, 189] width 13 height 13
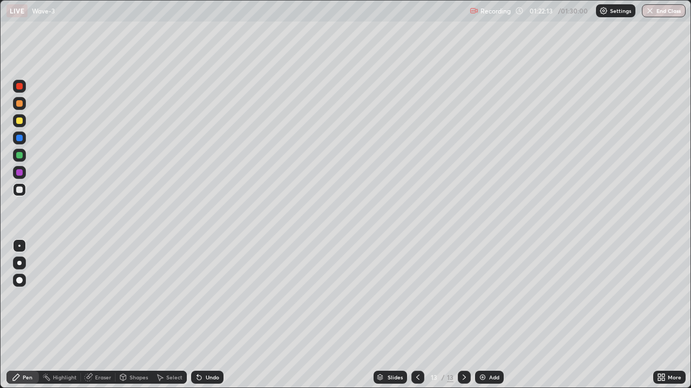
click at [417, 315] on icon at bounding box center [417, 377] width 9 height 9
click at [462, 315] on icon at bounding box center [463, 377] width 3 height 5
click at [131, 315] on div "Shapes" at bounding box center [138, 377] width 18 height 5
click at [25, 295] on div at bounding box center [19, 222] width 17 height 289
click at [21, 121] on div at bounding box center [19, 121] width 6 height 6
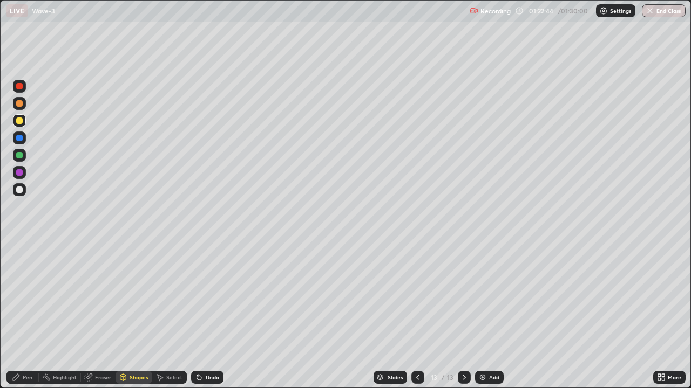
click at [206, 315] on div "Undo" at bounding box center [207, 377] width 32 height 13
click at [17, 315] on icon at bounding box center [16, 377] width 9 height 9
click at [19, 138] on div at bounding box center [19, 138] width 6 height 6
click at [199, 315] on icon at bounding box center [199, 378] width 4 height 4
click at [18, 186] on div at bounding box center [19, 189] width 13 height 13
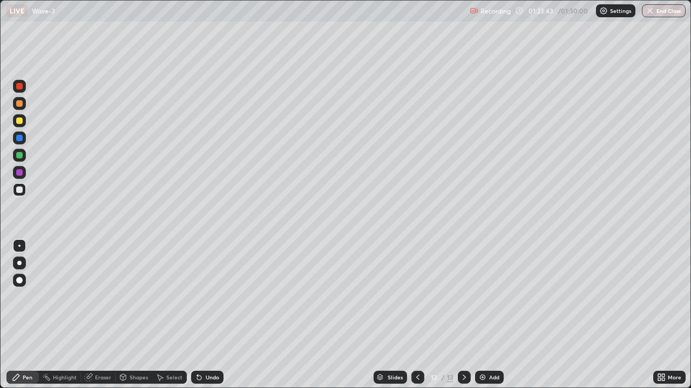
click at [208, 315] on div "Undo" at bounding box center [207, 377] width 32 height 13
click at [20, 104] on div at bounding box center [19, 103] width 6 height 6
click at [206, 315] on div "Undo" at bounding box center [212, 377] width 13 height 5
click at [17, 157] on div at bounding box center [19, 155] width 6 height 6
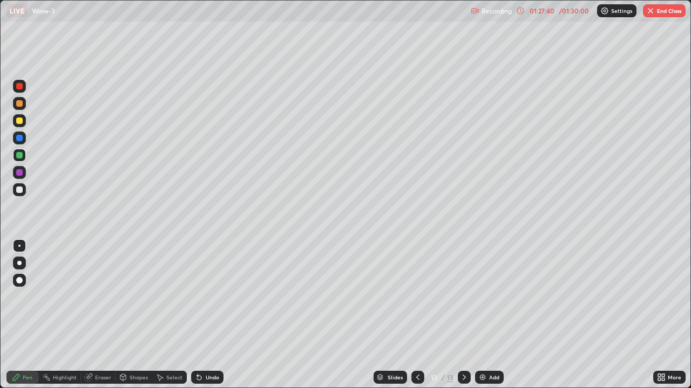
click at [489, 315] on div "Add" at bounding box center [494, 377] width 10 height 5
click at [551, 13] on div "01:27:51" at bounding box center [542, 11] width 30 height 6
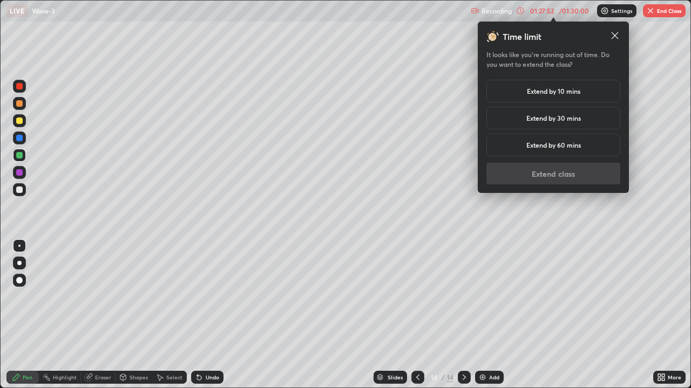
click at [547, 92] on h5 "Extend by 10 mins" at bounding box center [553, 91] width 53 height 10
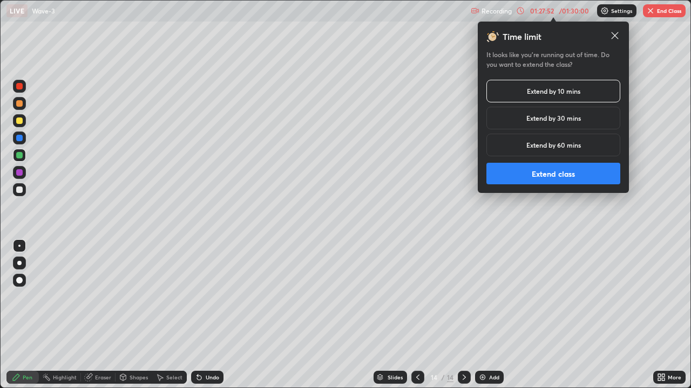
click at [551, 176] on button "Extend class" at bounding box center [553, 174] width 134 height 22
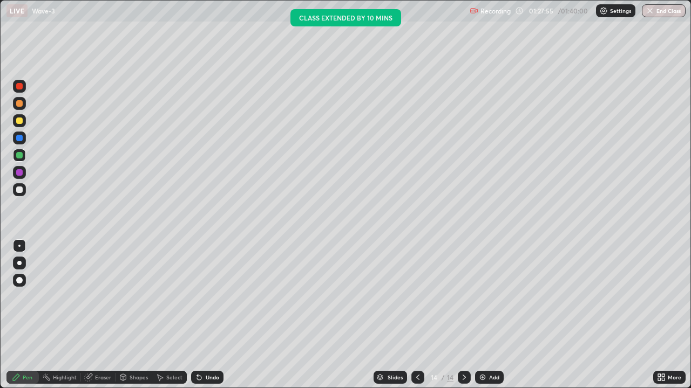
click at [21, 86] on div at bounding box center [19, 86] width 6 height 6
click at [19, 192] on div at bounding box center [19, 190] width 6 height 6
click at [208, 315] on div "Undo" at bounding box center [212, 377] width 13 height 5
click at [18, 154] on div at bounding box center [19, 155] width 6 height 6
click at [202, 315] on div "Undo" at bounding box center [207, 377] width 32 height 13
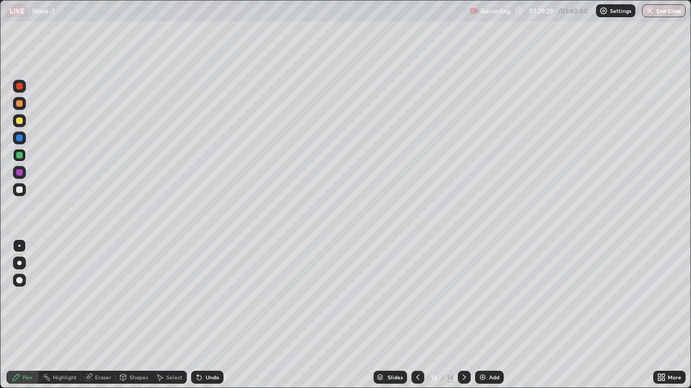
click at [22, 188] on div at bounding box center [19, 190] width 6 height 6
click at [20, 155] on div at bounding box center [19, 155] width 6 height 6
click at [210, 315] on div "Undo" at bounding box center [212, 377] width 13 height 5
click at [206, 315] on div "Undo" at bounding box center [212, 377] width 13 height 5
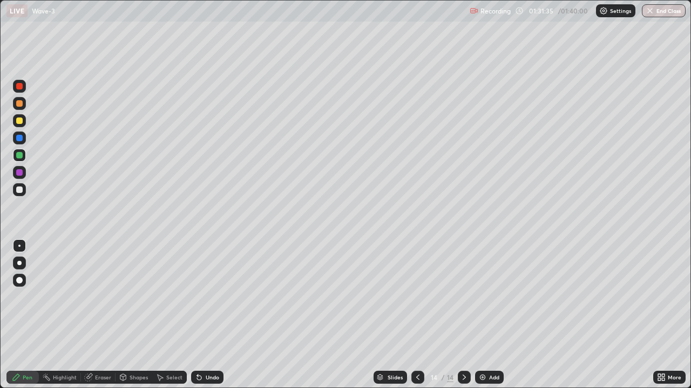
click at [203, 315] on div "Undo" at bounding box center [207, 377] width 32 height 13
click at [197, 315] on icon at bounding box center [199, 378] width 4 height 4
click at [197, 315] on div "Undo" at bounding box center [207, 377] width 32 height 13
click at [195, 315] on icon at bounding box center [199, 377] width 9 height 9
click at [196, 315] on div "Undo" at bounding box center [207, 377] width 32 height 13
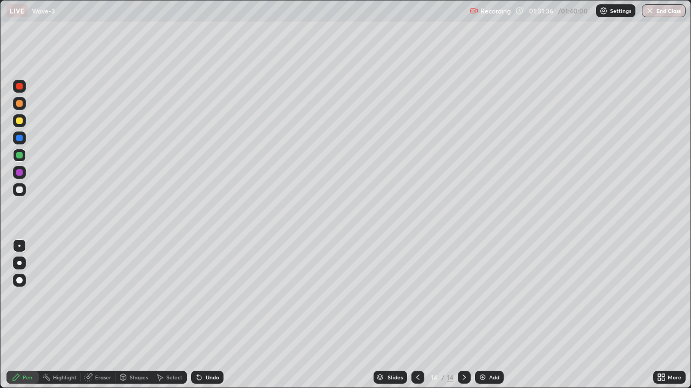
click at [198, 315] on div "Undo" at bounding box center [207, 377] width 32 height 13
click at [202, 315] on div "Undo" at bounding box center [207, 377] width 32 height 13
click at [100, 315] on div "Eraser" at bounding box center [103, 377] width 16 height 5
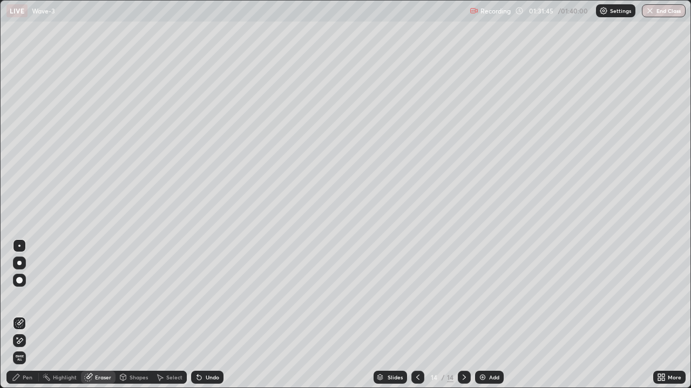
click at [18, 315] on icon at bounding box center [16, 377] width 6 height 6
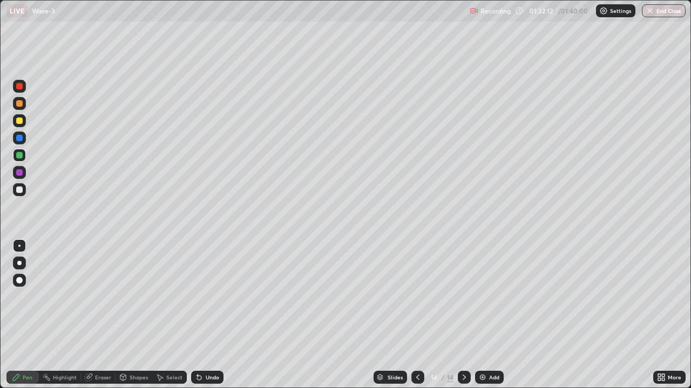
click at [25, 190] on div at bounding box center [19, 189] width 13 height 13
click at [205, 315] on div "Undo" at bounding box center [207, 377] width 32 height 13
click at [17, 155] on div at bounding box center [19, 155] width 6 height 6
click at [491, 315] on div "Add" at bounding box center [494, 377] width 10 height 5
click at [21, 190] on div at bounding box center [19, 190] width 6 height 6
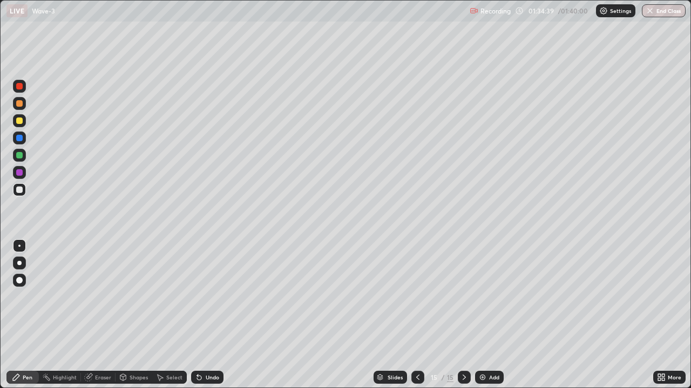
click at [206, 315] on div "Undo" at bounding box center [212, 377] width 13 height 5
click at [18, 88] on div at bounding box center [19, 86] width 6 height 6
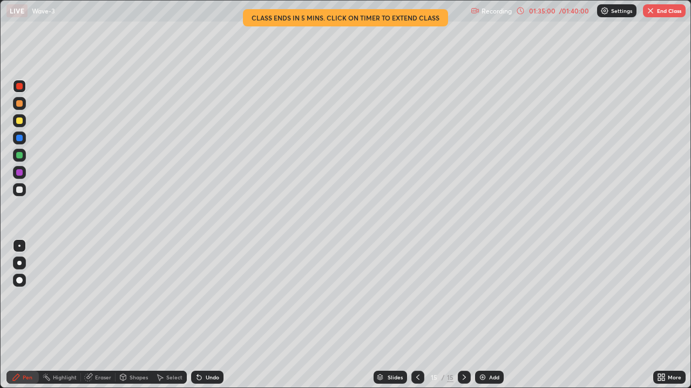
click at [202, 315] on div "Undo" at bounding box center [207, 377] width 32 height 13
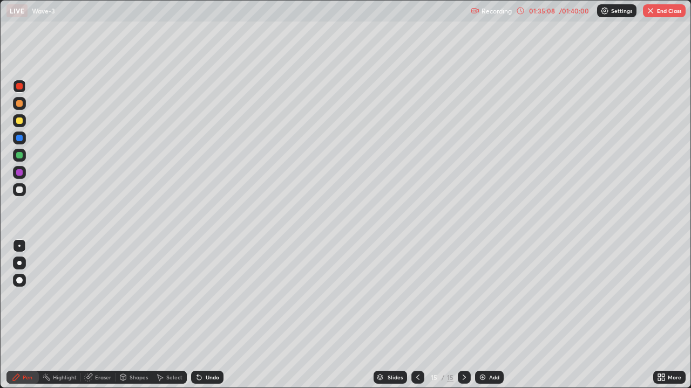
click at [211, 315] on div "Undo" at bounding box center [207, 377] width 32 height 13
click at [665, 15] on button "End Class" at bounding box center [664, 10] width 43 height 13
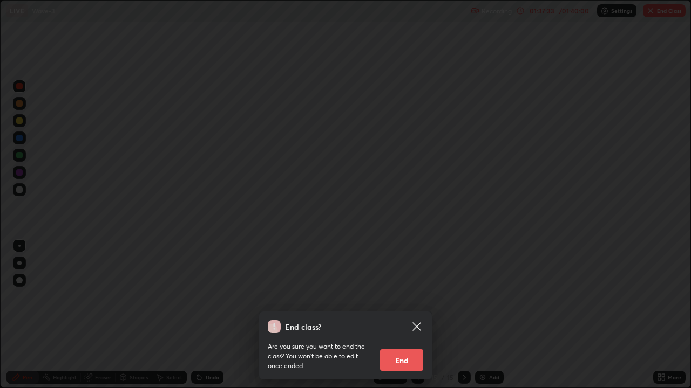
click at [409, 315] on button "End" at bounding box center [401, 361] width 43 height 22
